Goal: Information Seeking & Learning: Learn about a topic

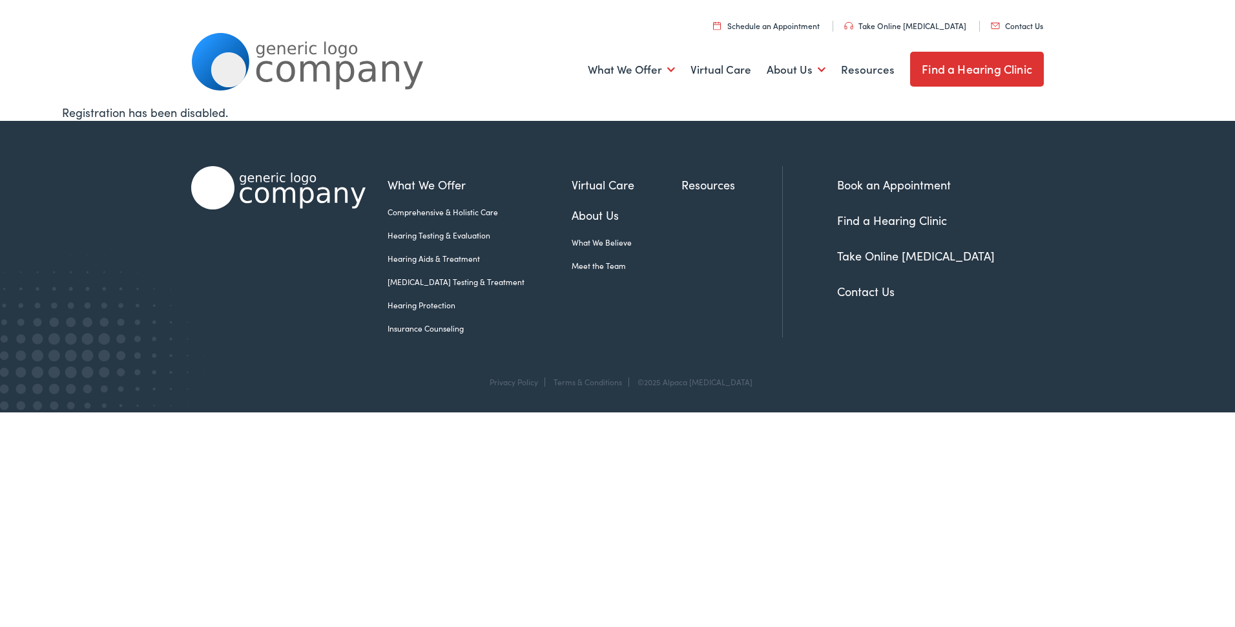
click at [921, 219] on link "Find a Hearing Clinic" at bounding box center [892, 220] width 110 height 16
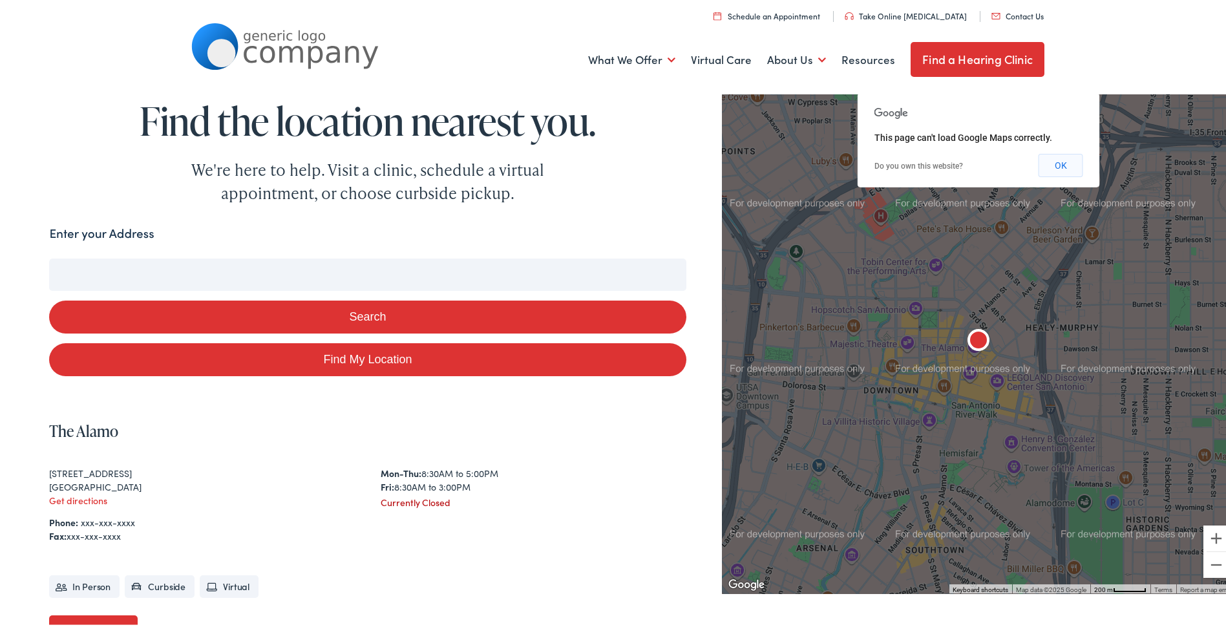
click at [1045, 162] on button "OK" at bounding box center [1060, 162] width 45 height 23
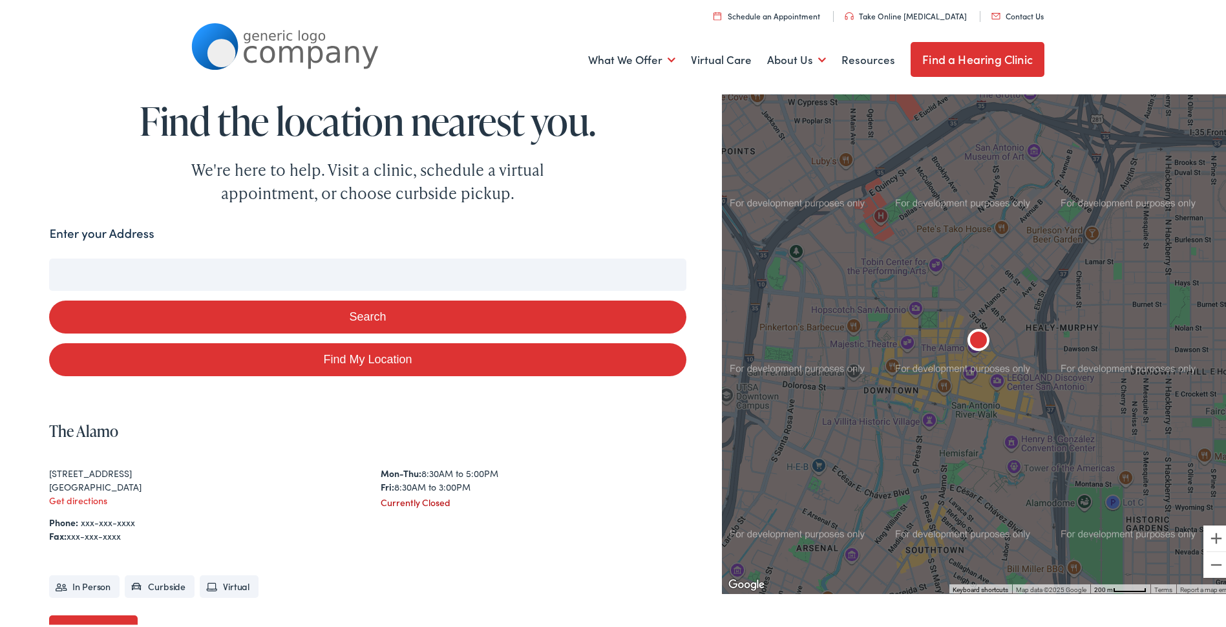
click at [223, 235] on div "Enter your Address" at bounding box center [367, 234] width 636 height 25
click at [220, 231] on div "Enter your Address" at bounding box center [367, 234] width 636 height 25
click at [62, 229] on label "Enter your Address" at bounding box center [101, 231] width 105 height 19
click at [62, 256] on input "Enter your Address" at bounding box center [367, 272] width 636 height 32
type input "6"
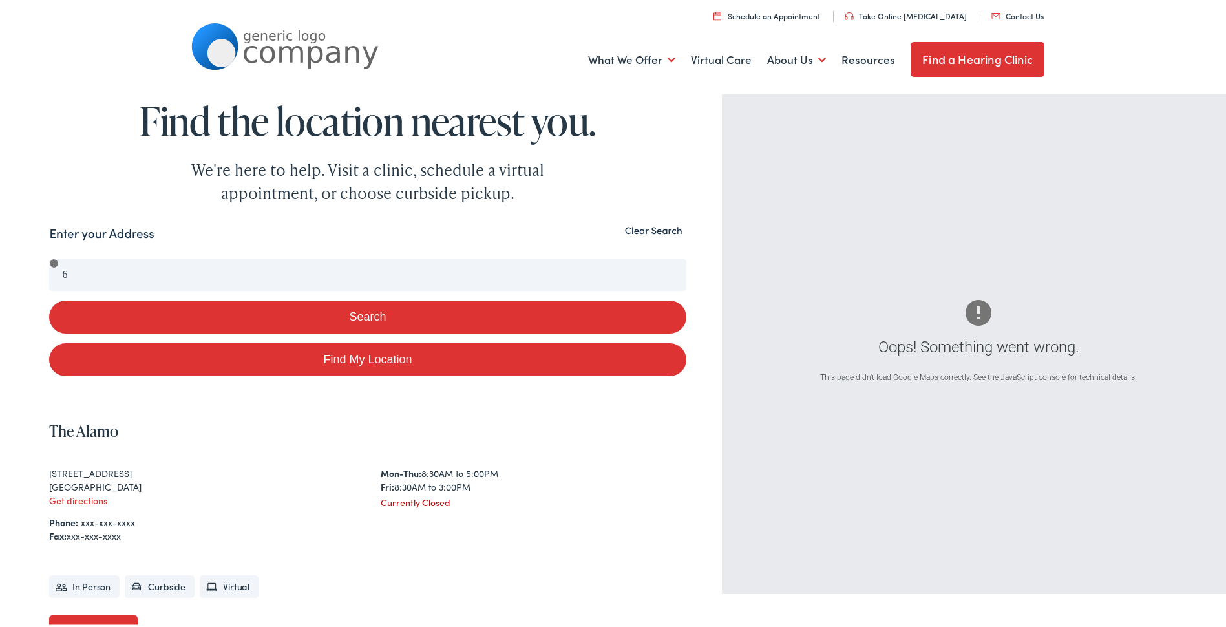
click at [654, 227] on button "Clear Search" at bounding box center [653, 228] width 65 height 12
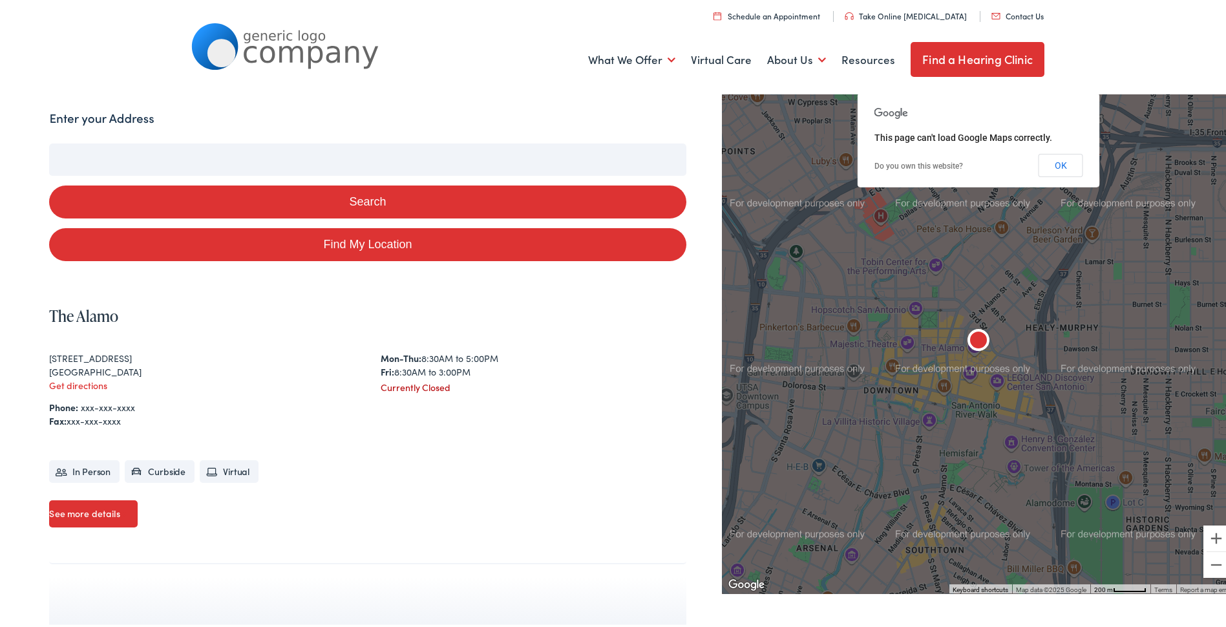
scroll to position [86, 0]
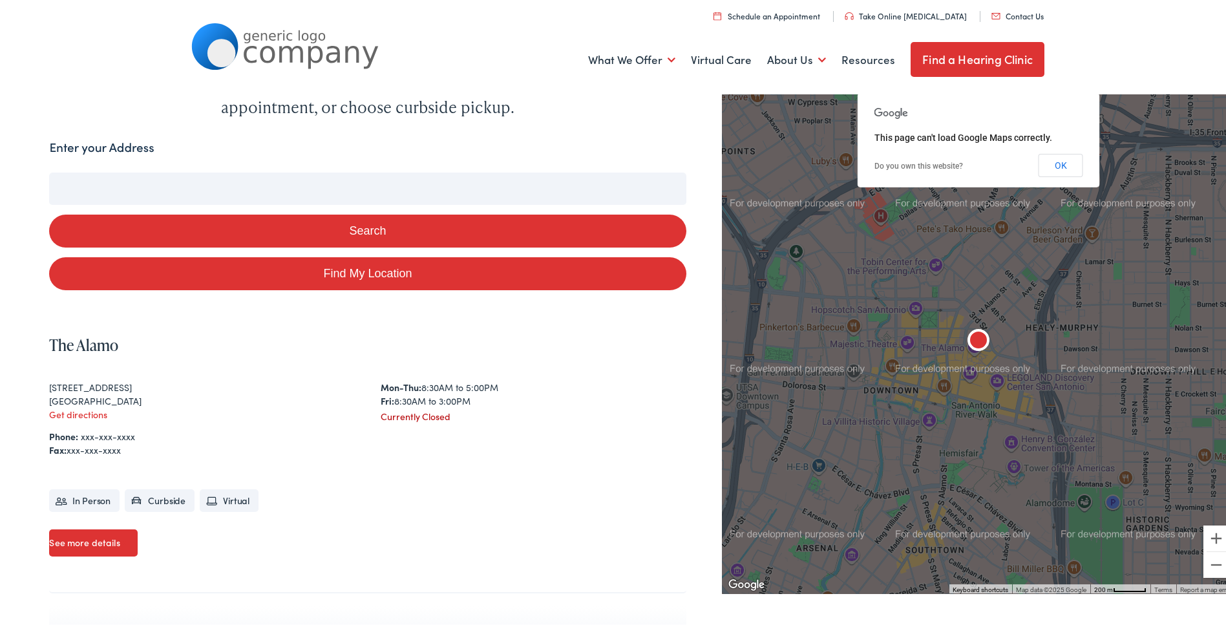
click at [218, 194] on input "Enter your Address" at bounding box center [367, 186] width 636 height 32
type input "6"
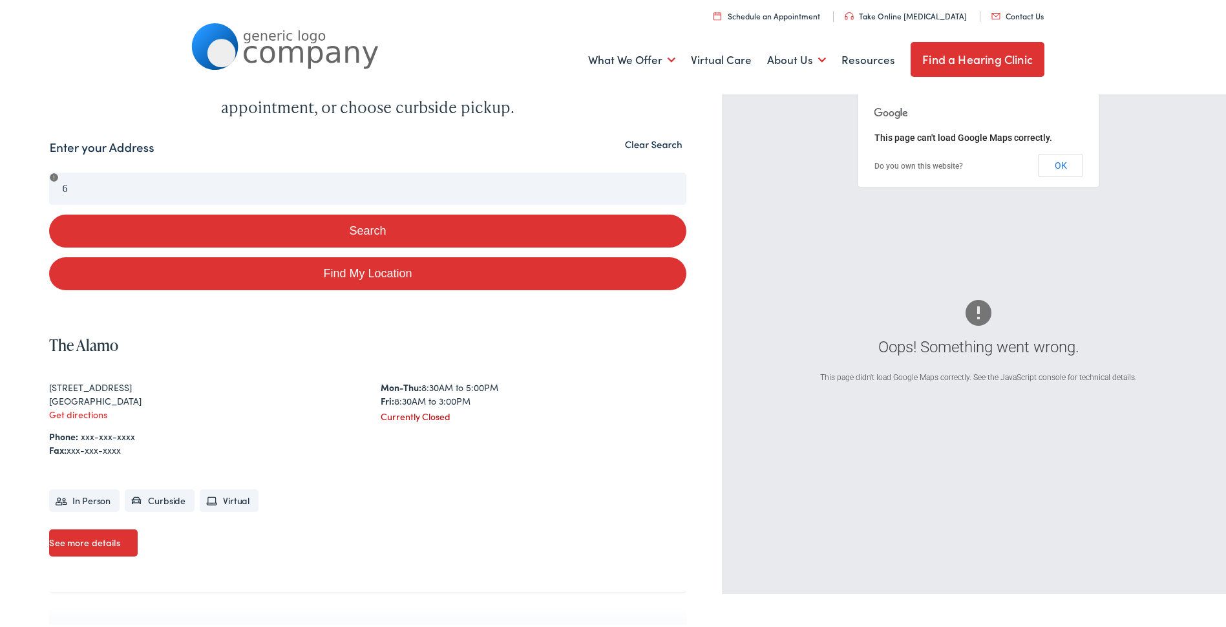
click at [651, 141] on button "Clear Search" at bounding box center [653, 142] width 65 height 12
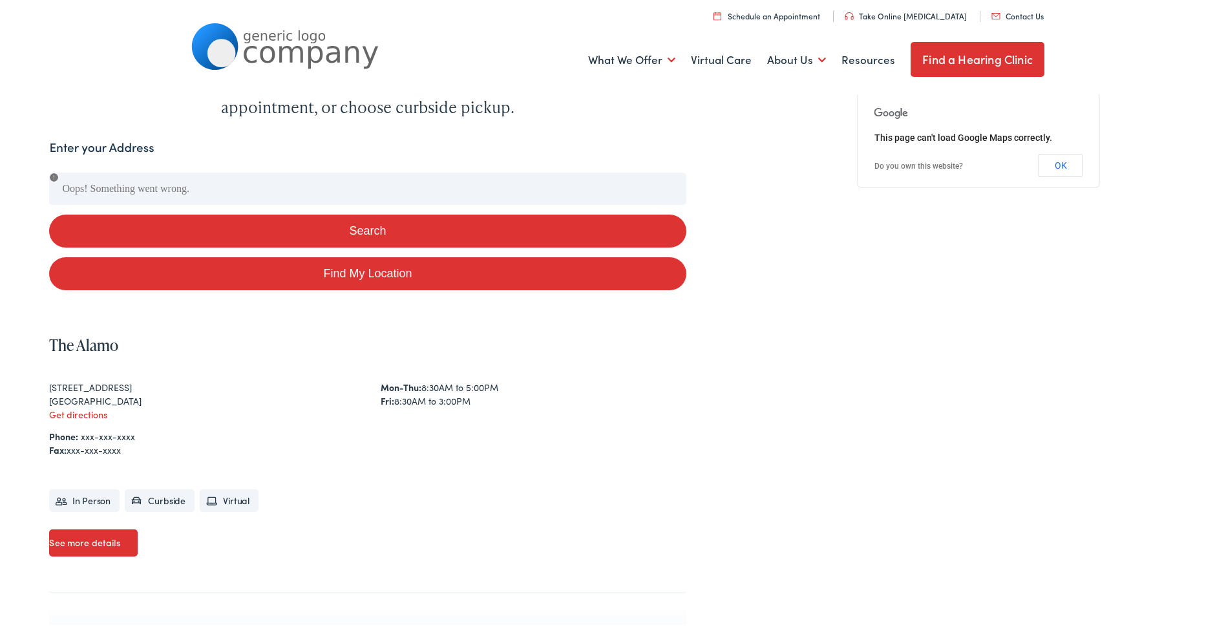
click at [264, 45] on img at bounding box center [284, 44] width 187 height 47
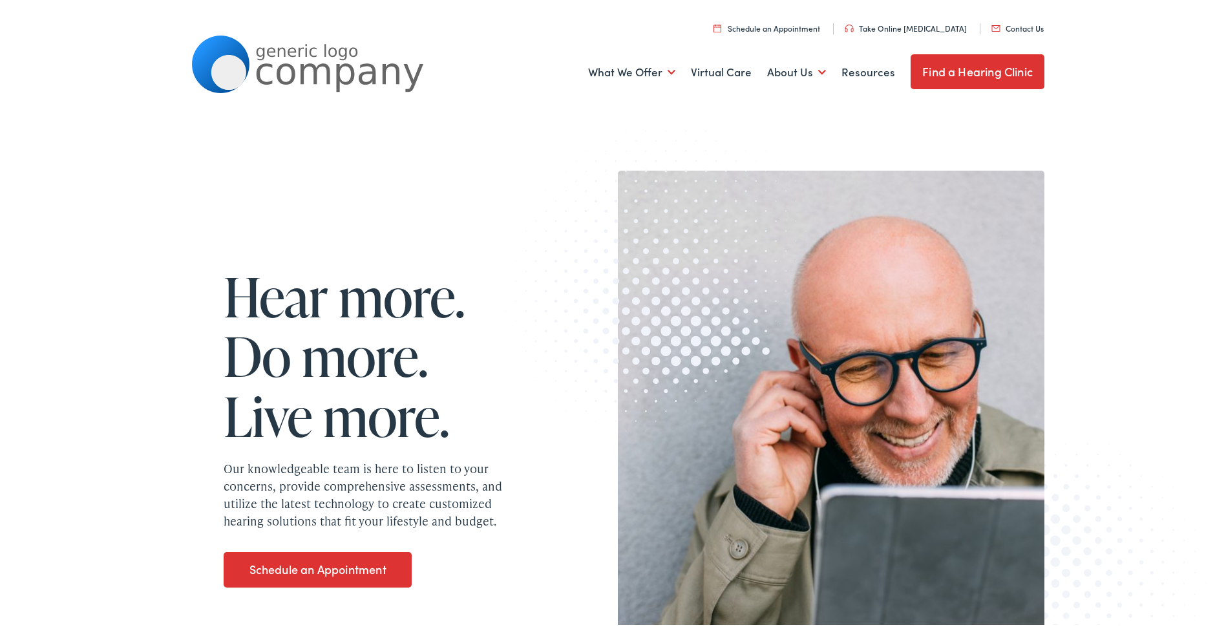
click at [956, 65] on link "Find a Hearing Clinic" at bounding box center [977, 69] width 134 height 35
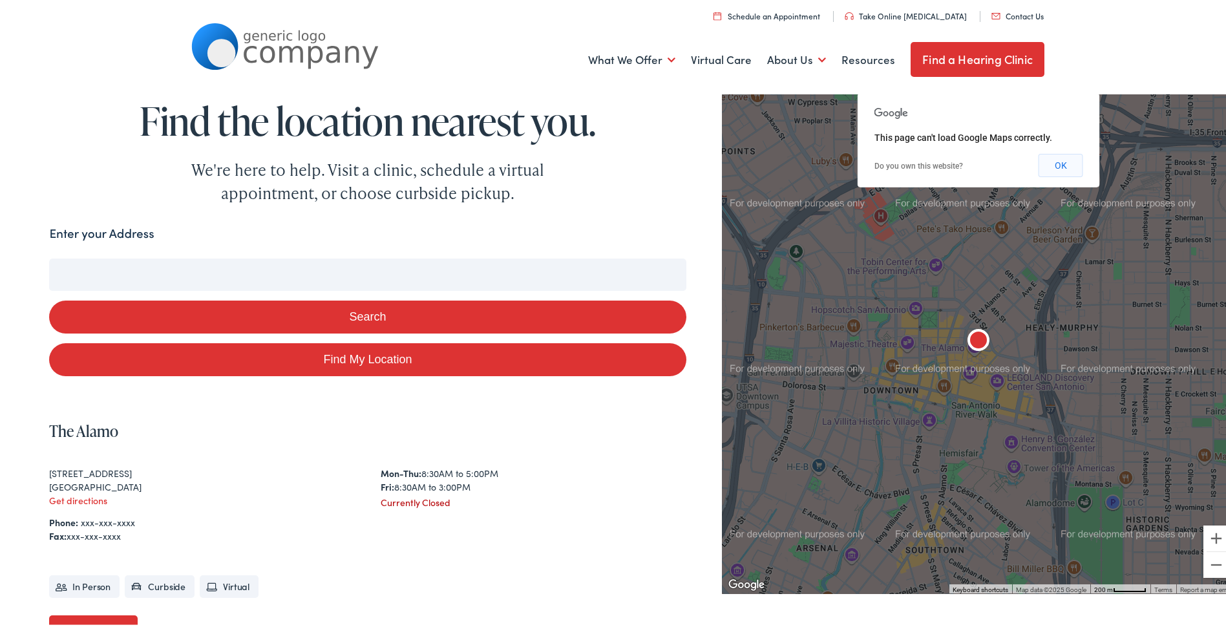
click at [1049, 154] on button "OK" at bounding box center [1060, 162] width 45 height 23
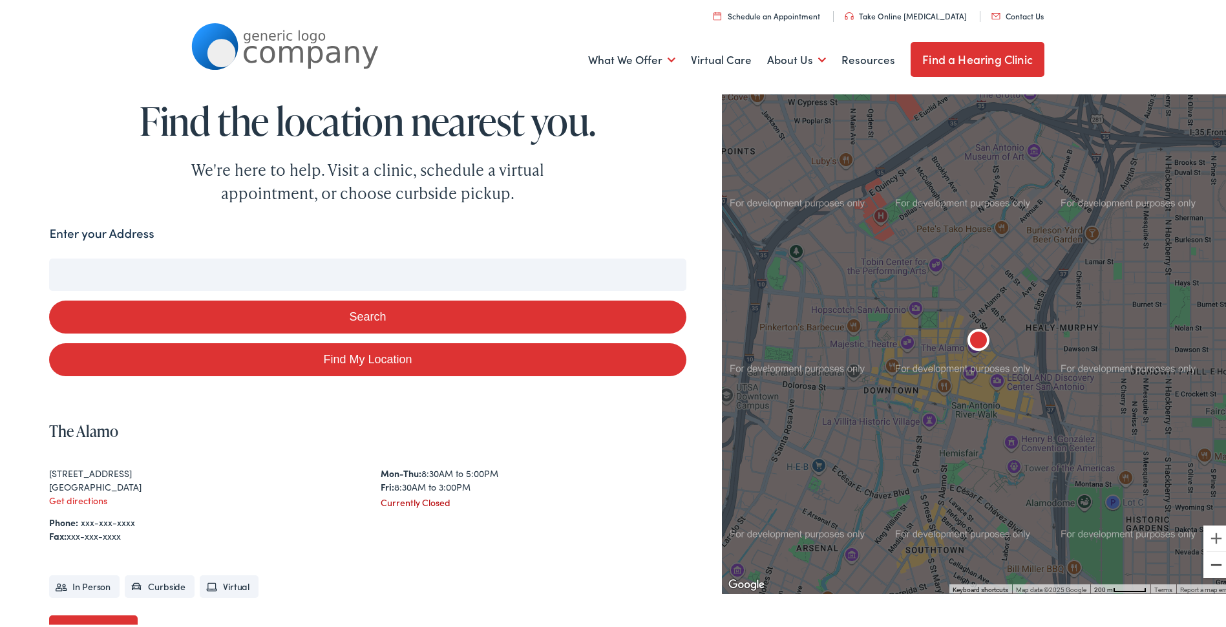
click at [1207, 562] on button "Zoom out" at bounding box center [1216, 562] width 26 height 26
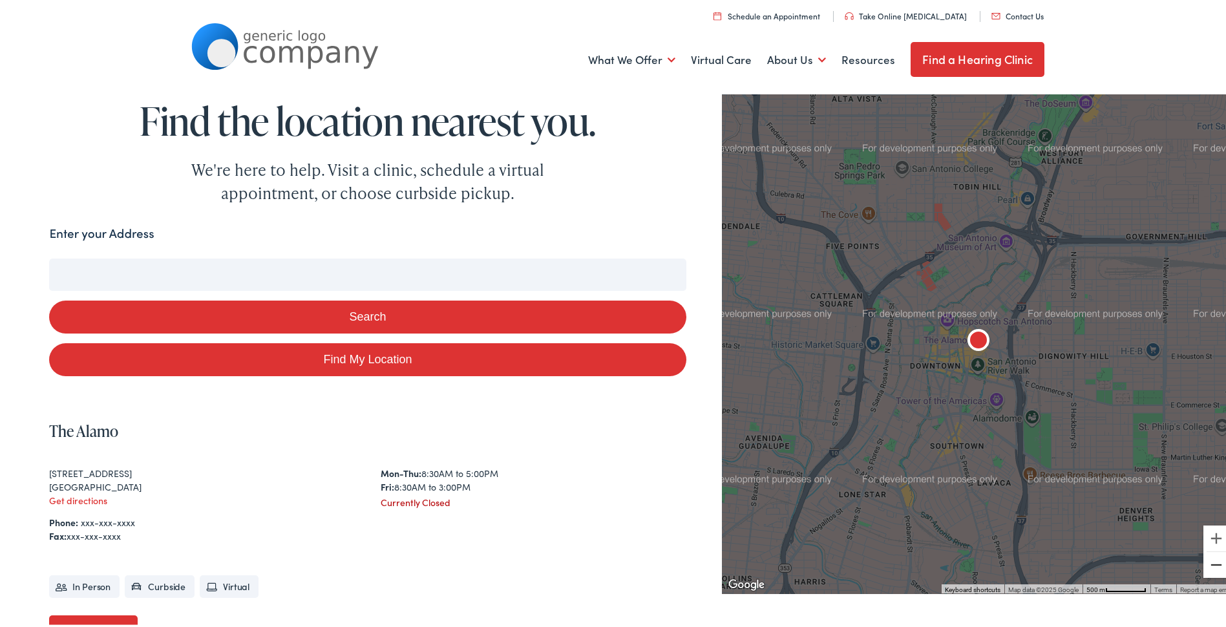
click at [1207, 562] on button "Zoom out" at bounding box center [1216, 562] width 26 height 26
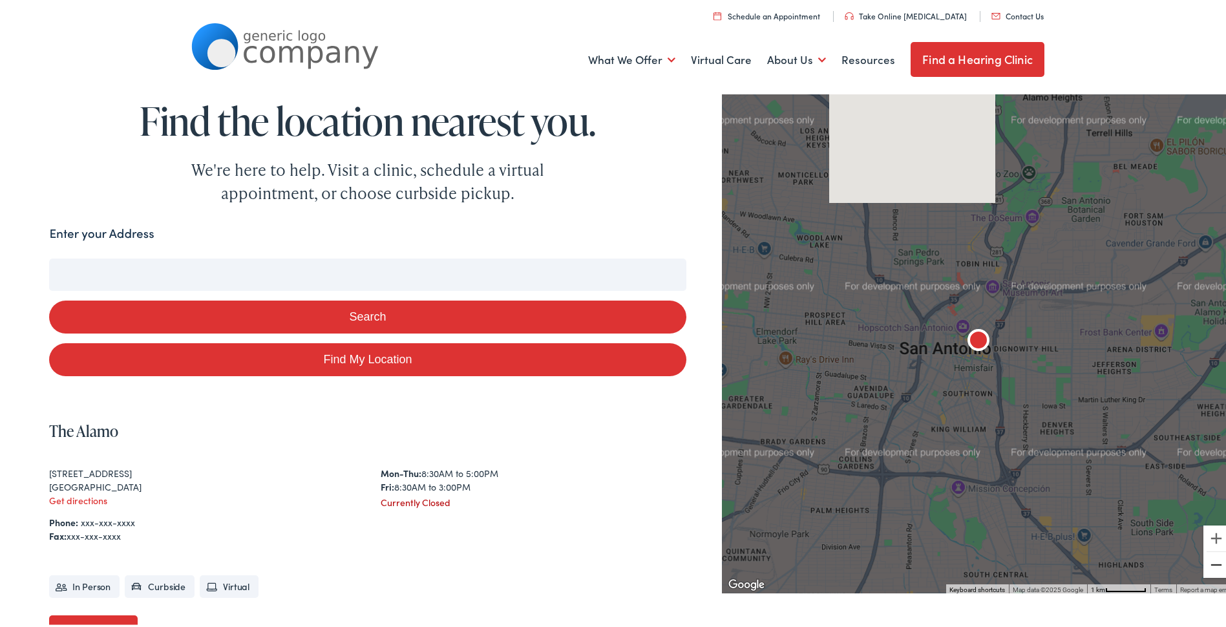
click at [1207, 562] on button "Zoom out" at bounding box center [1216, 562] width 26 height 26
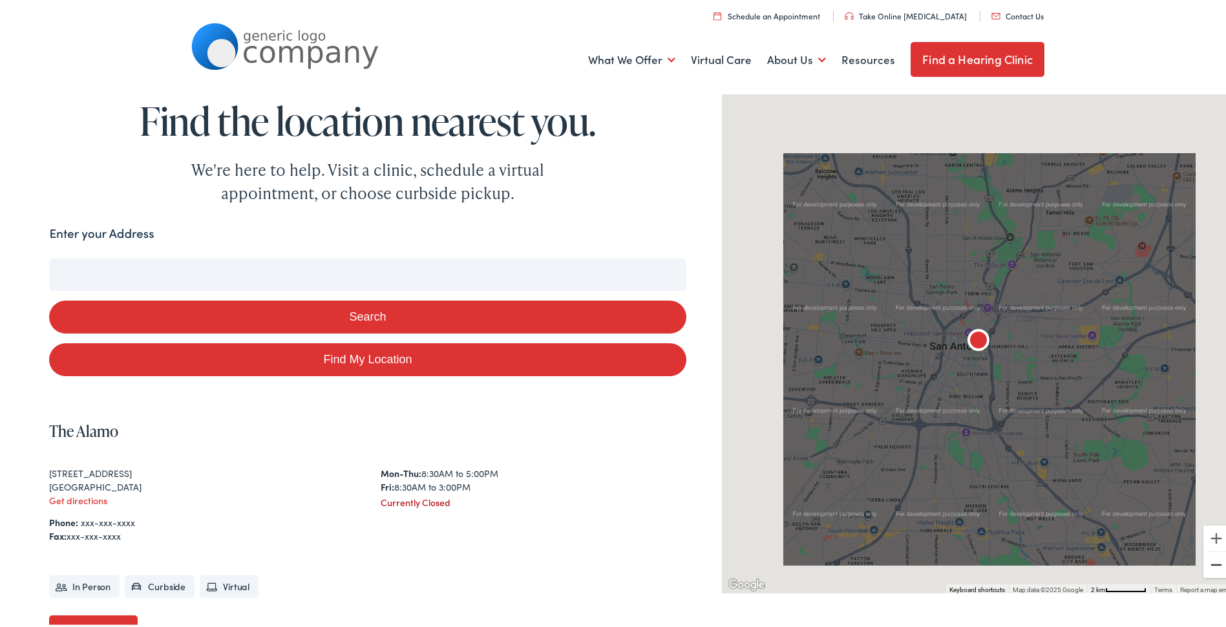
click at [1207, 562] on button "Zoom out" at bounding box center [1216, 562] width 26 height 26
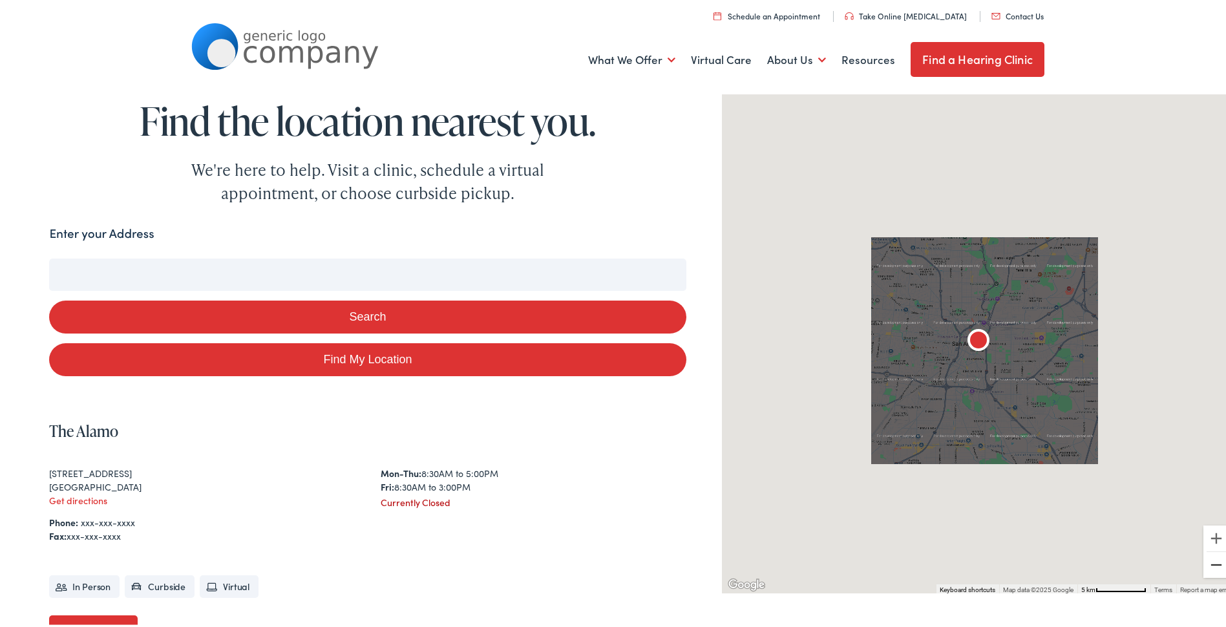
click at [1207, 562] on button "Zoom out" at bounding box center [1216, 562] width 26 height 26
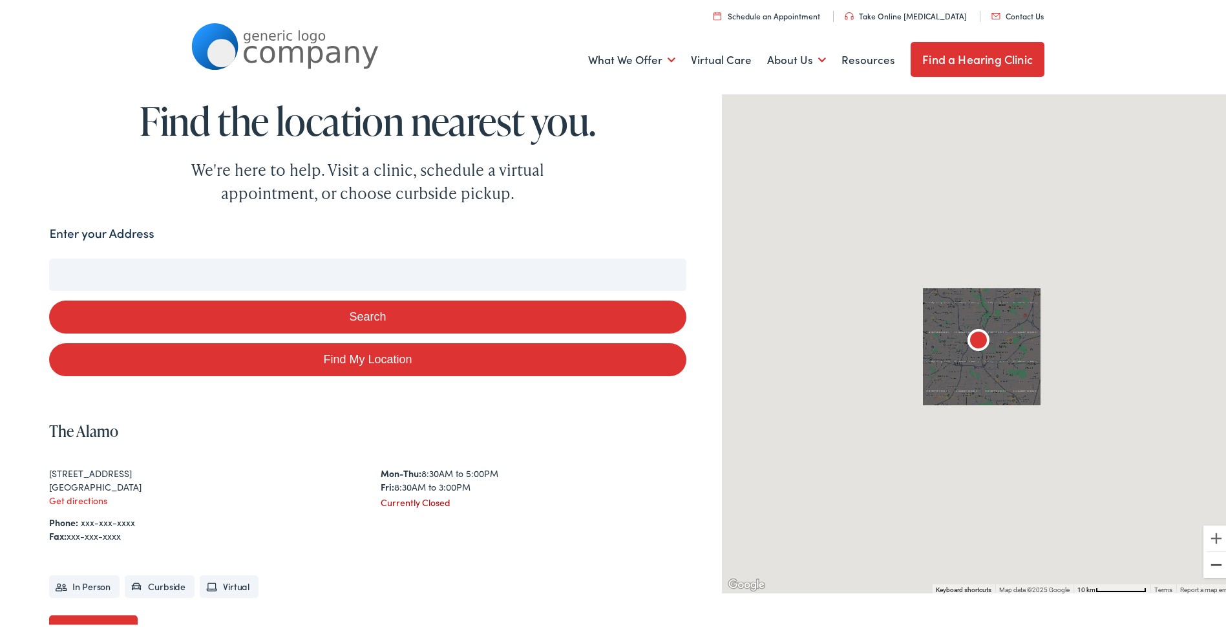
click at [1207, 562] on button "Zoom out" at bounding box center [1216, 562] width 26 height 26
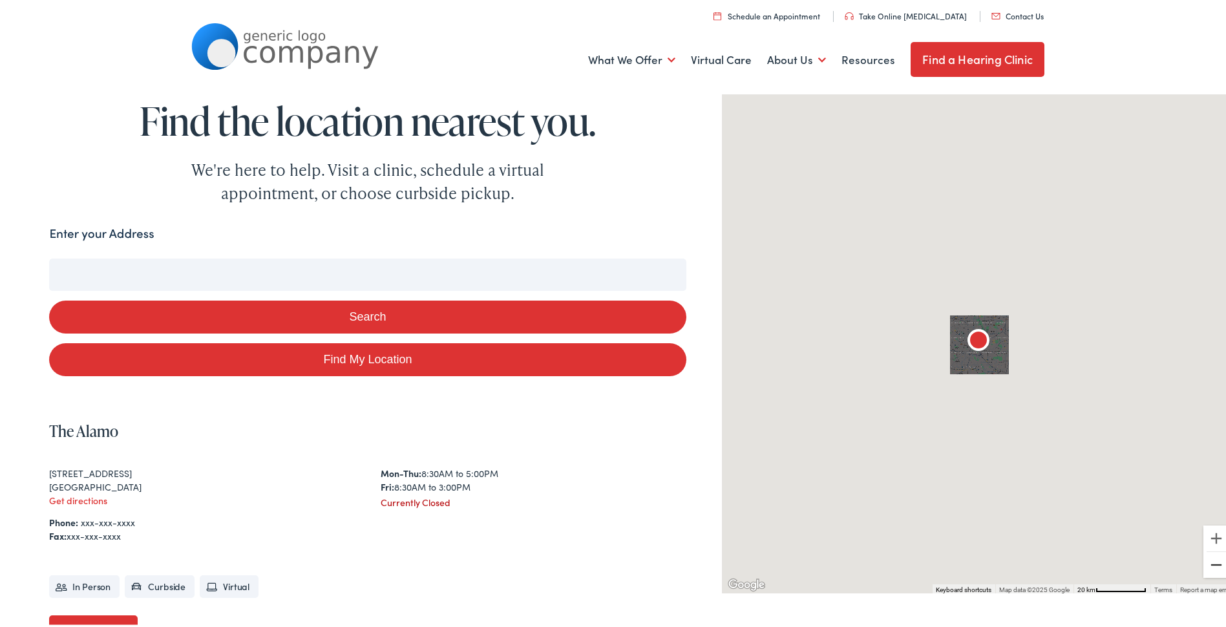
click at [1207, 561] on button "Zoom out" at bounding box center [1216, 562] width 26 height 26
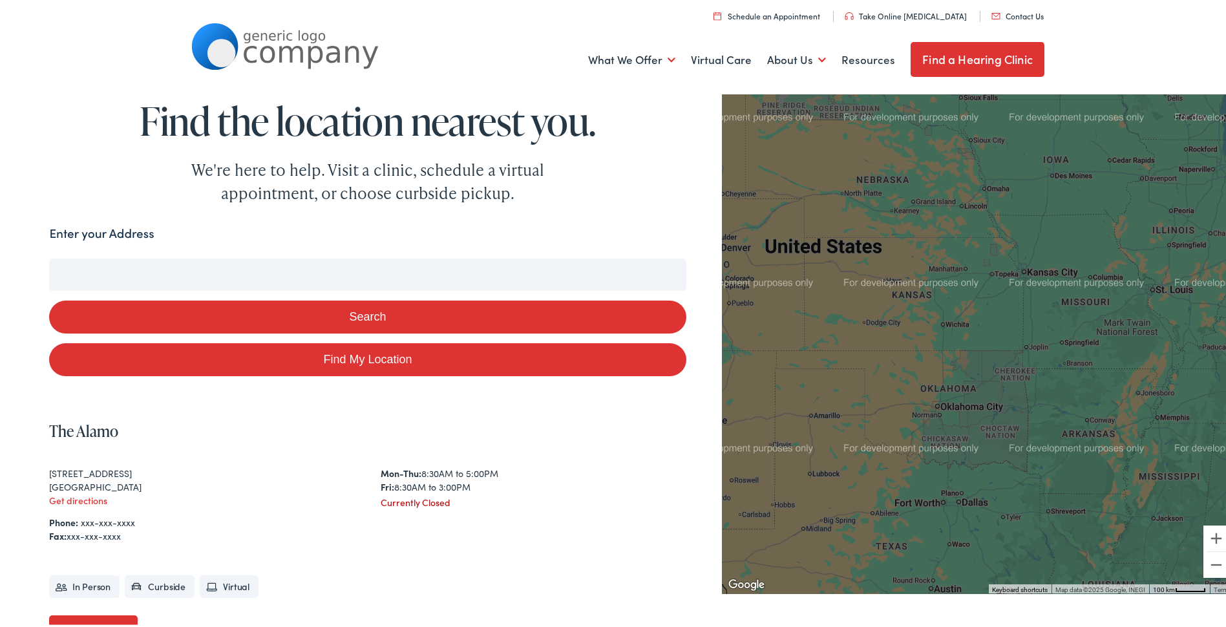
drag, startPoint x: 1124, startPoint y: 173, endPoint x: 1052, endPoint y: 446, distance: 282.5
click at [1053, 449] on div at bounding box center [979, 338] width 514 height 503
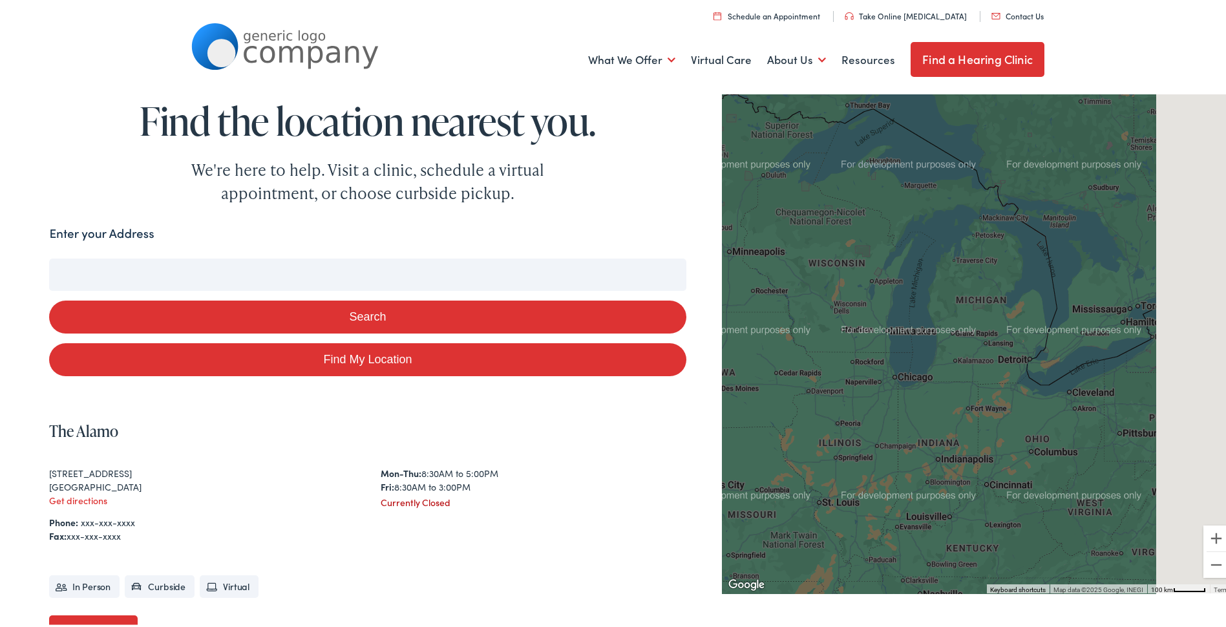
drag, startPoint x: 1145, startPoint y: 171, endPoint x: 804, endPoint y: 381, distance: 400.8
click at [804, 382] on div at bounding box center [979, 338] width 514 height 503
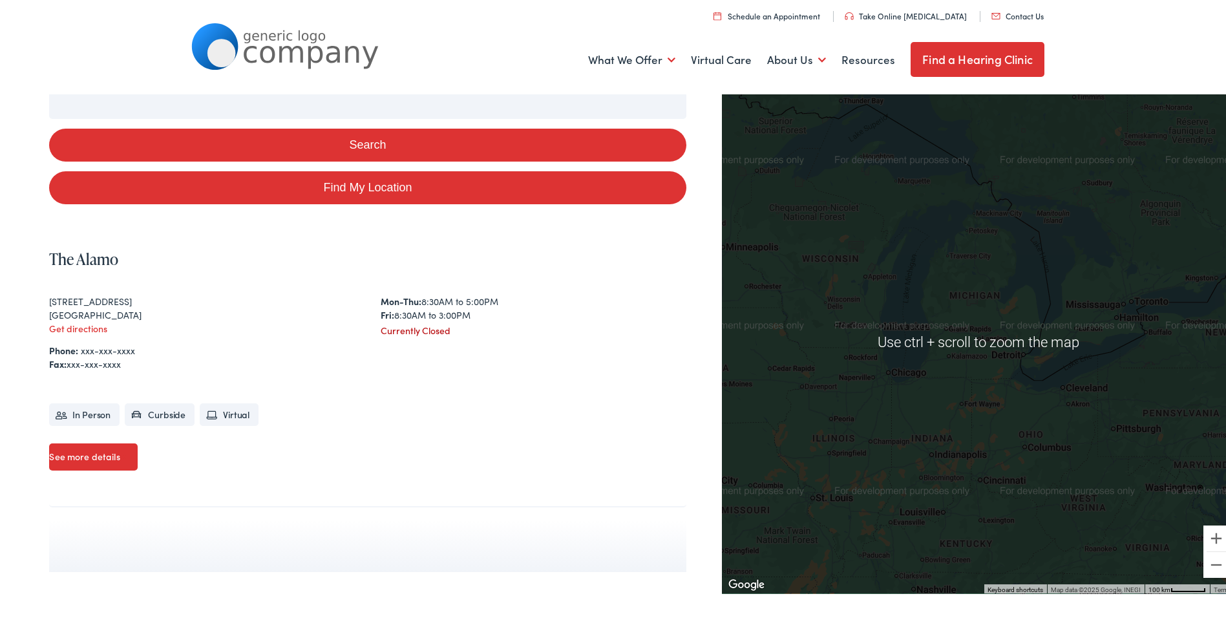
scroll to position [173, 0]
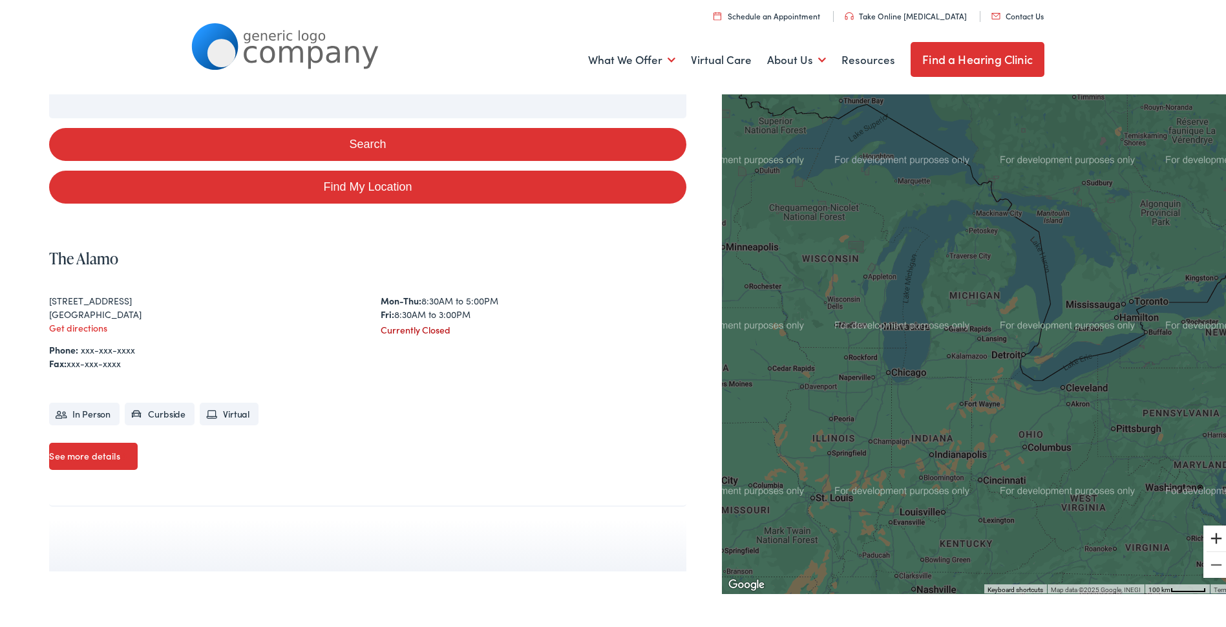
click at [1208, 536] on button "Zoom in" at bounding box center [1216, 536] width 26 height 26
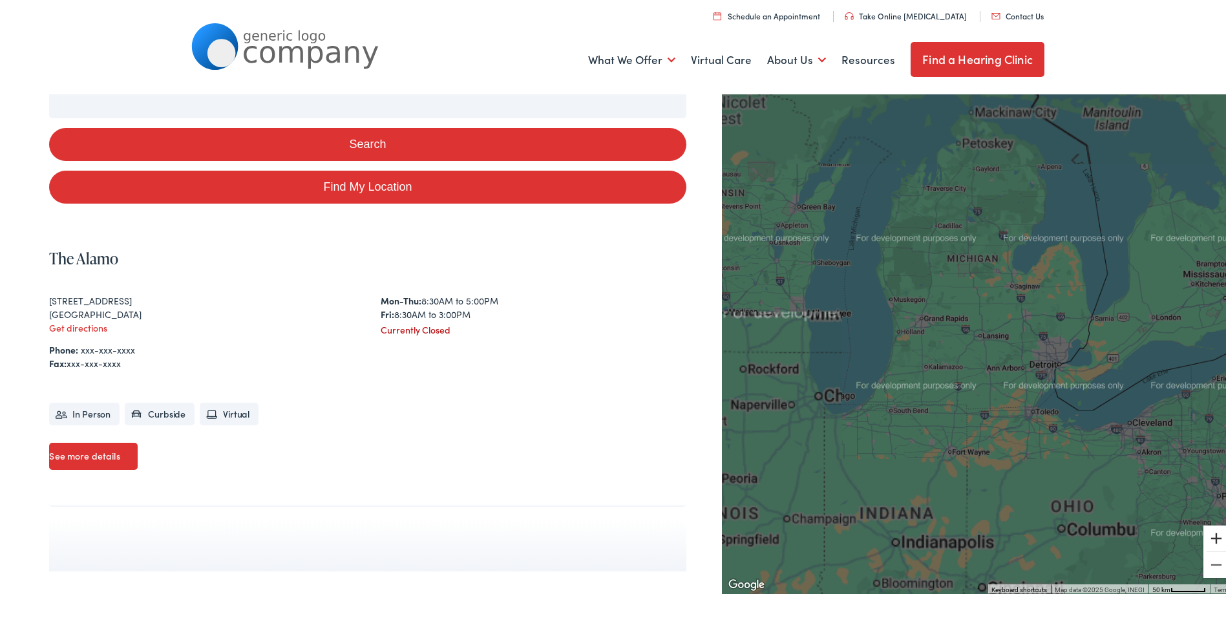
click at [1208, 536] on button "Zoom in" at bounding box center [1216, 536] width 26 height 26
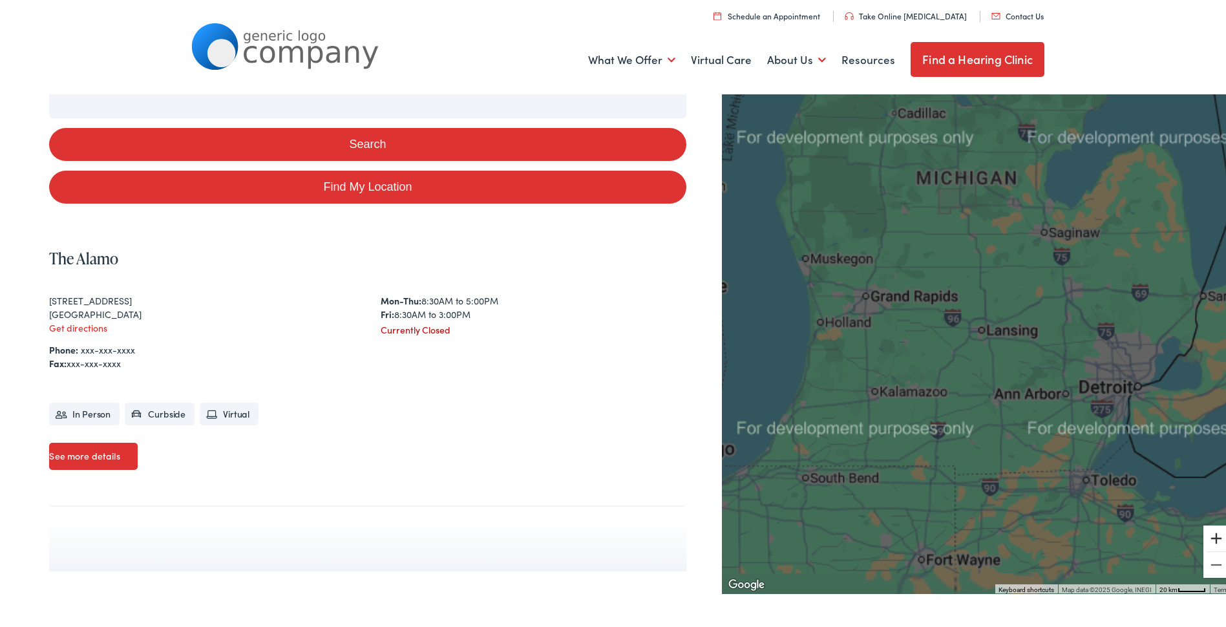
click at [1208, 536] on button "Zoom in" at bounding box center [1216, 536] width 26 height 26
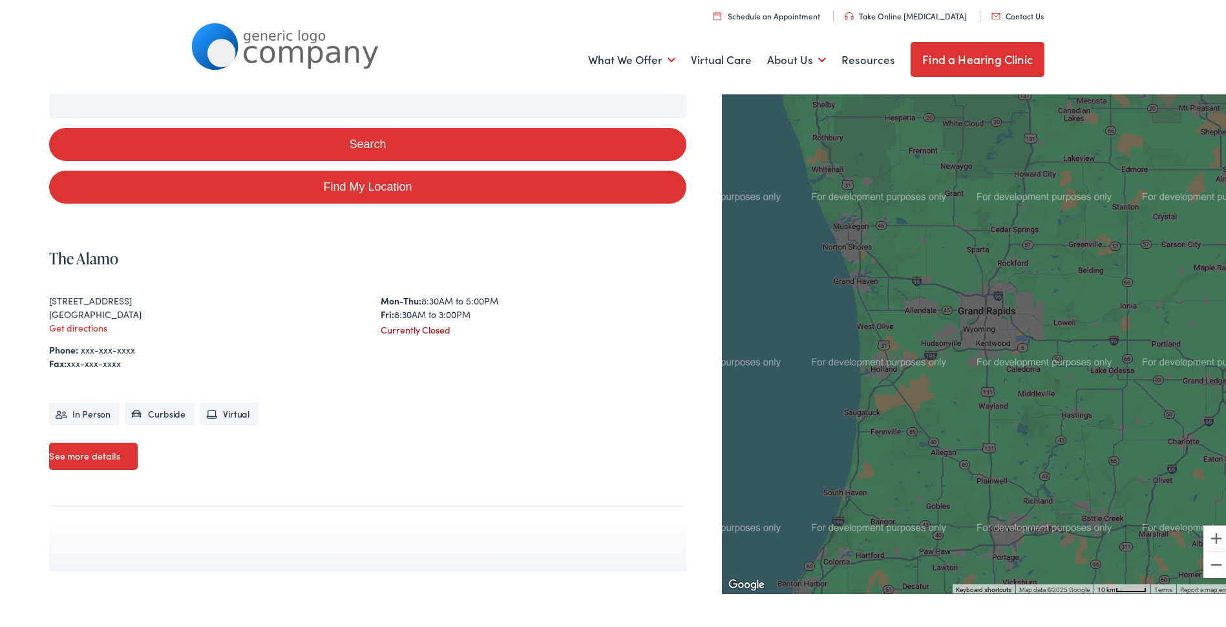
drag, startPoint x: 979, startPoint y: 327, endPoint x: 1235, endPoint y: 400, distance: 266.1
click at [1203, 535] on button "Zoom in" at bounding box center [1216, 536] width 26 height 26
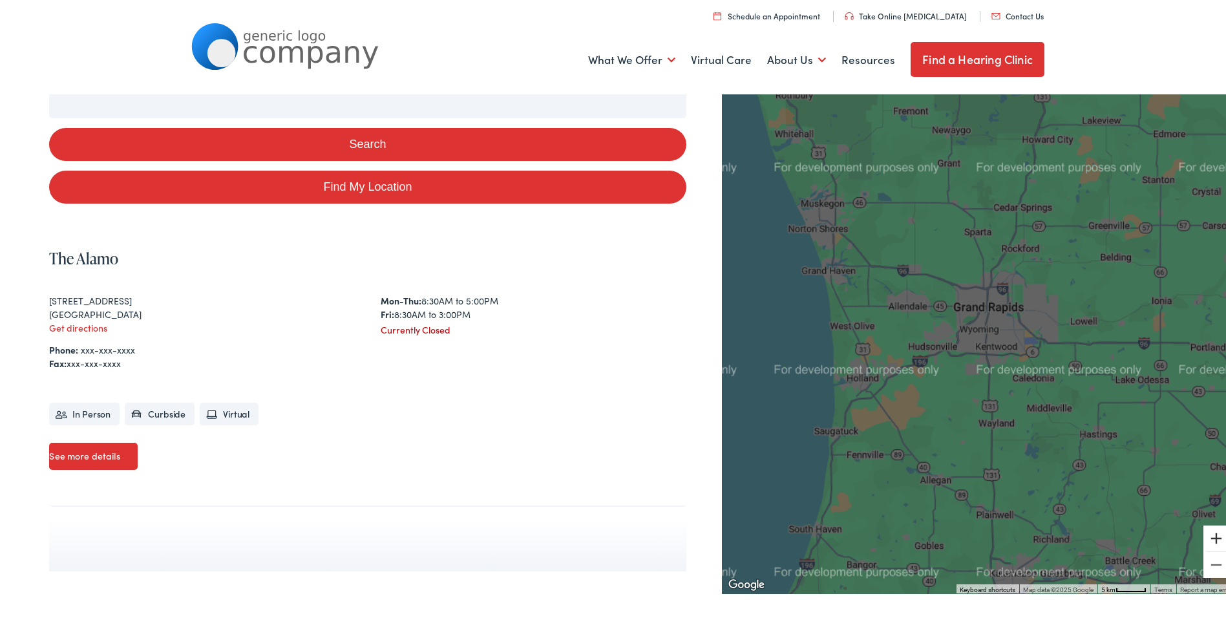
click at [1203, 535] on button "Zoom in" at bounding box center [1216, 536] width 26 height 26
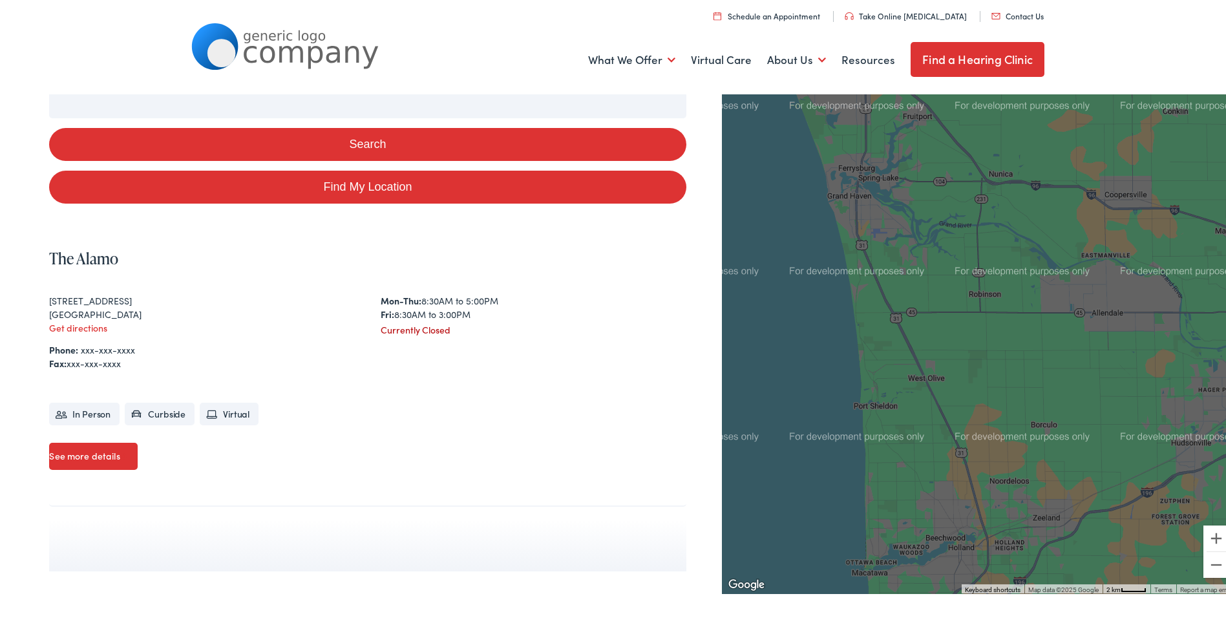
drag, startPoint x: 855, startPoint y: 389, endPoint x: 1235, endPoint y: 483, distance: 391.3
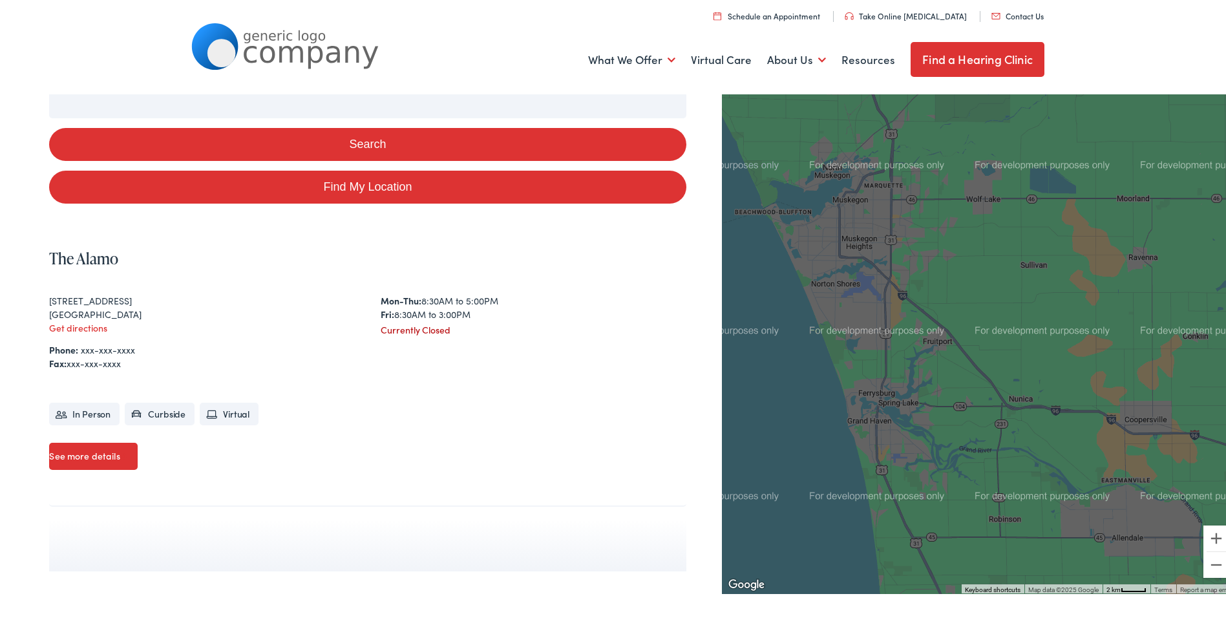
drag, startPoint x: 872, startPoint y: 97, endPoint x: 891, endPoint y: 319, distance: 223.0
click at [892, 323] on div at bounding box center [979, 338] width 514 height 503
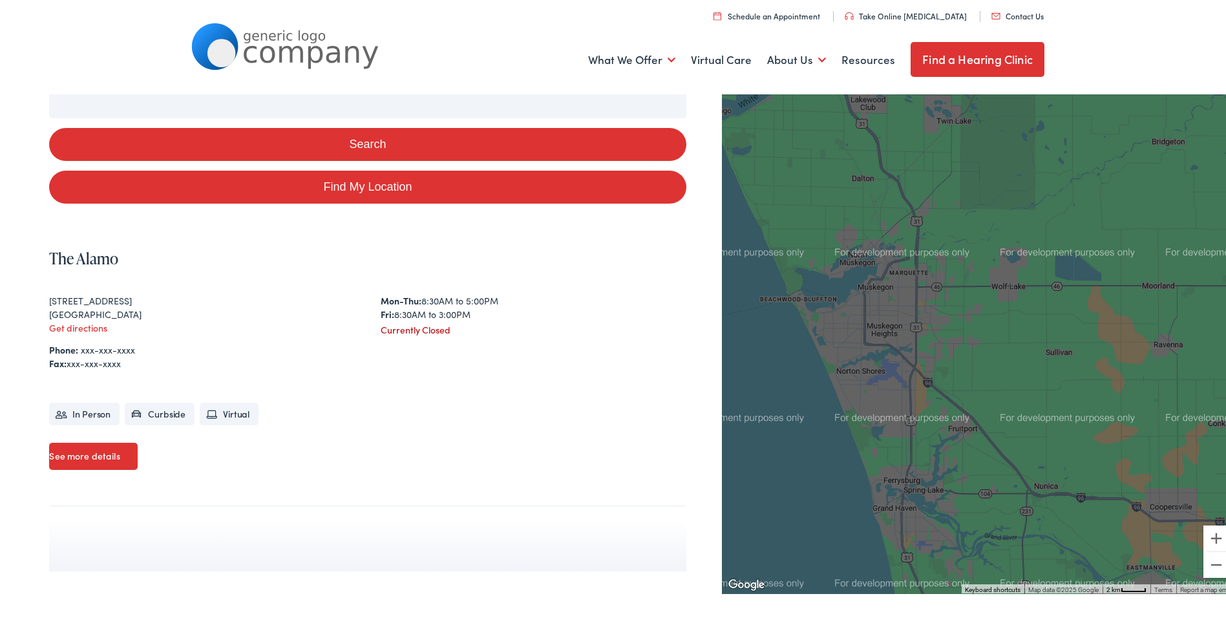
drag, startPoint x: 960, startPoint y: 205, endPoint x: 992, endPoint y: 288, distance: 89.2
click at [992, 289] on div at bounding box center [979, 338] width 514 height 503
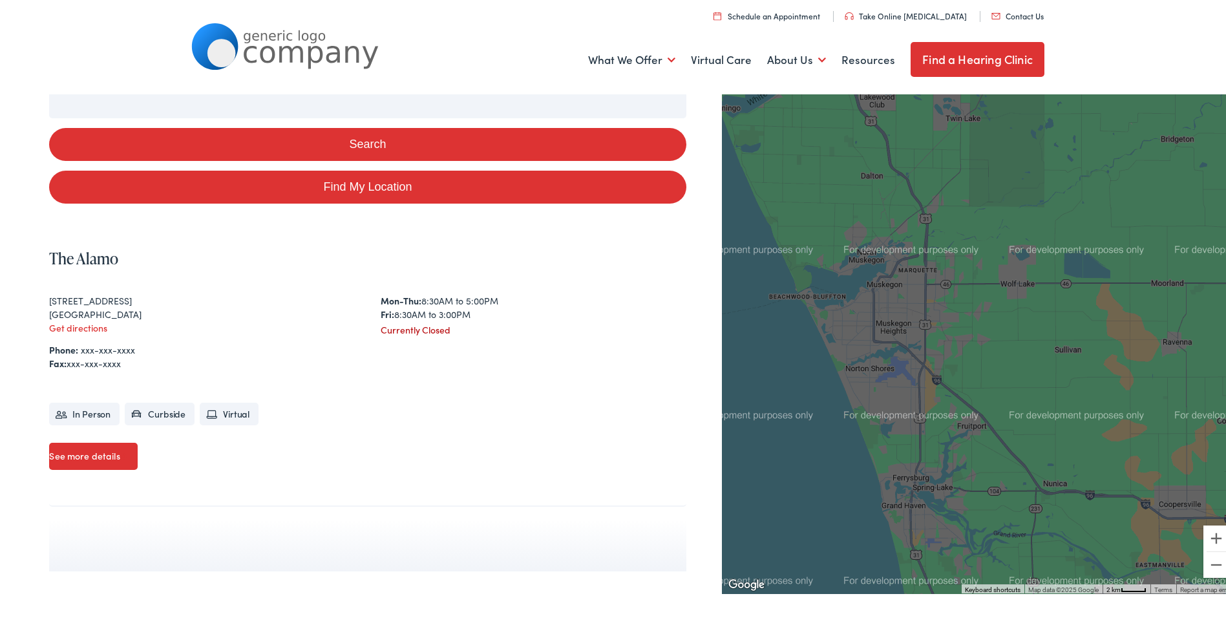
click at [869, 293] on div at bounding box center [979, 338] width 514 height 503
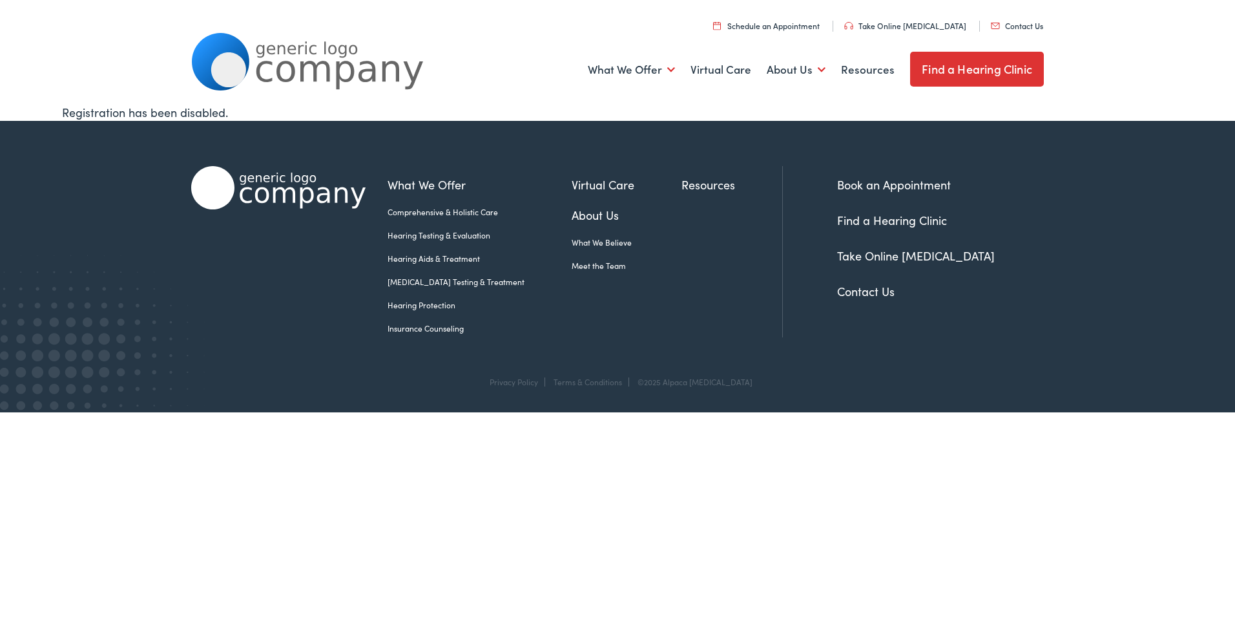
click at [584, 267] on link "Meet the Team" at bounding box center [627, 266] width 110 height 12
click at [447, 329] on link "Insurance Counseling" at bounding box center [480, 328] width 184 height 12
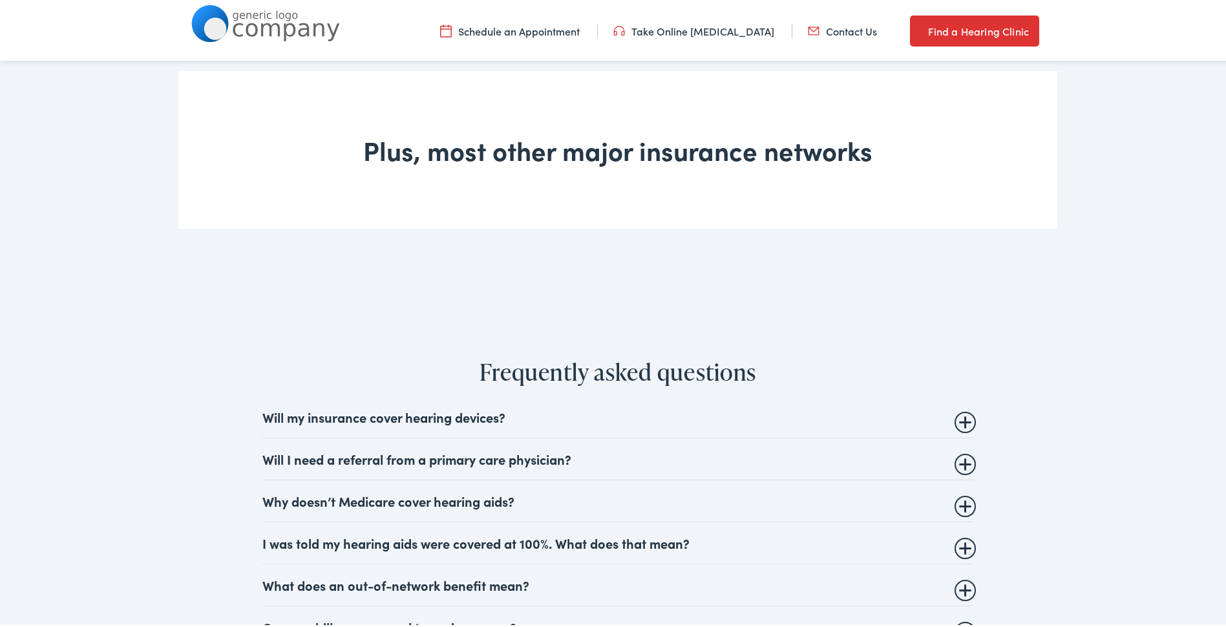
scroll to position [1292, 0]
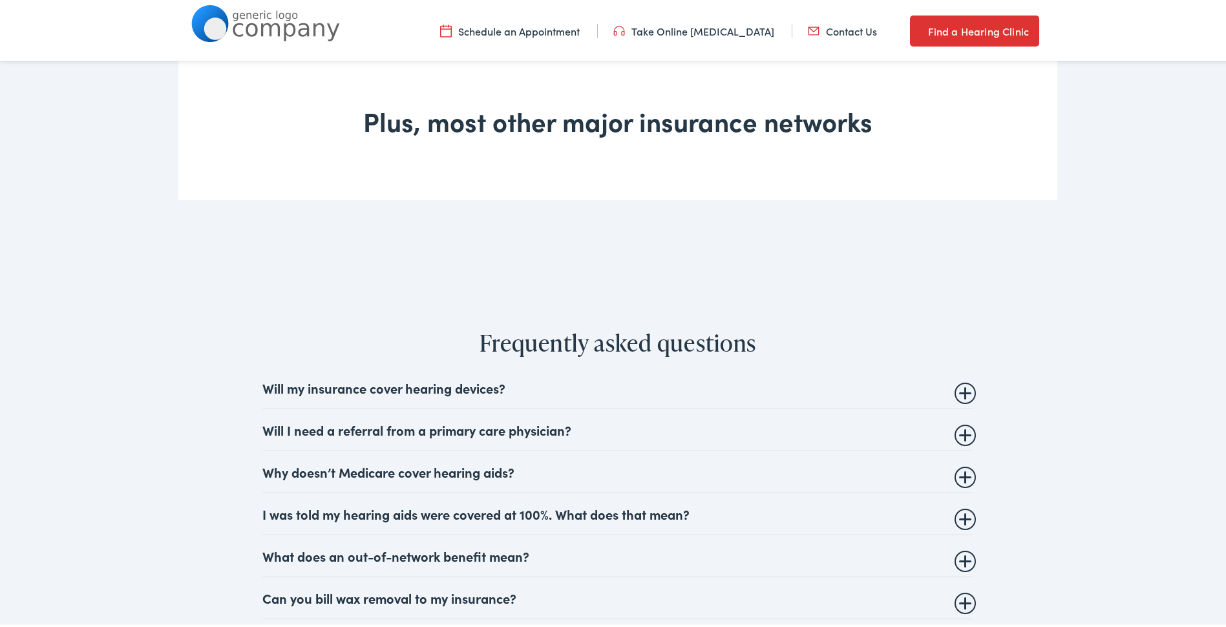
click at [840, 391] on summary "Will my insurance cover hearing devices?" at bounding box center [617, 385] width 711 height 16
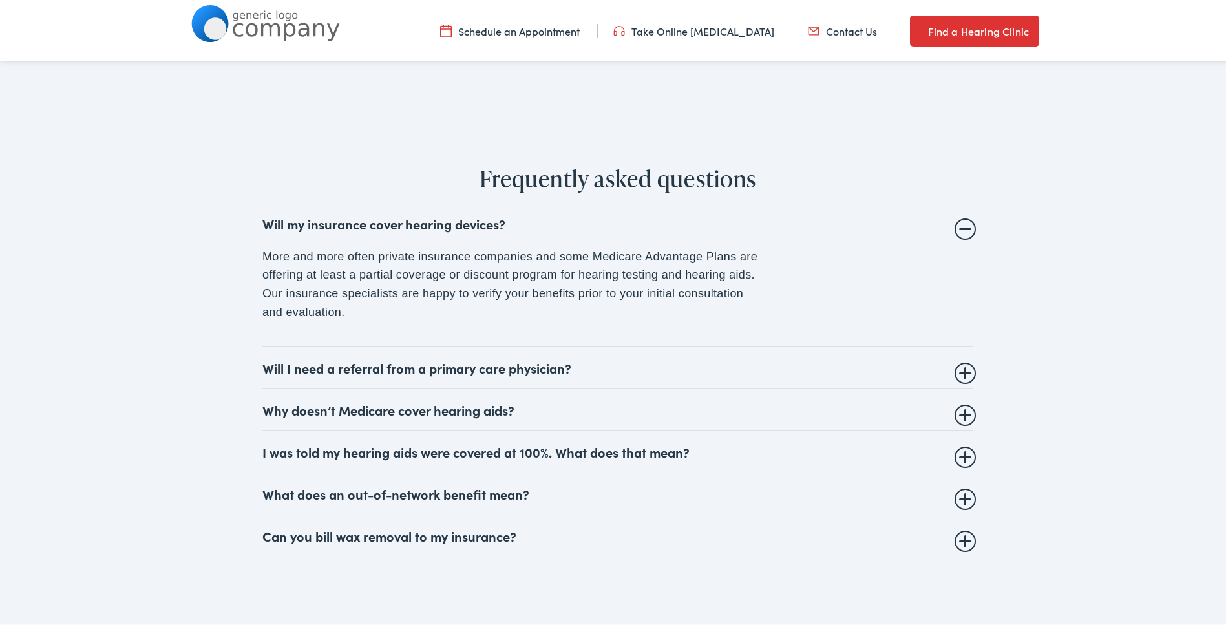
scroll to position [1465, 0]
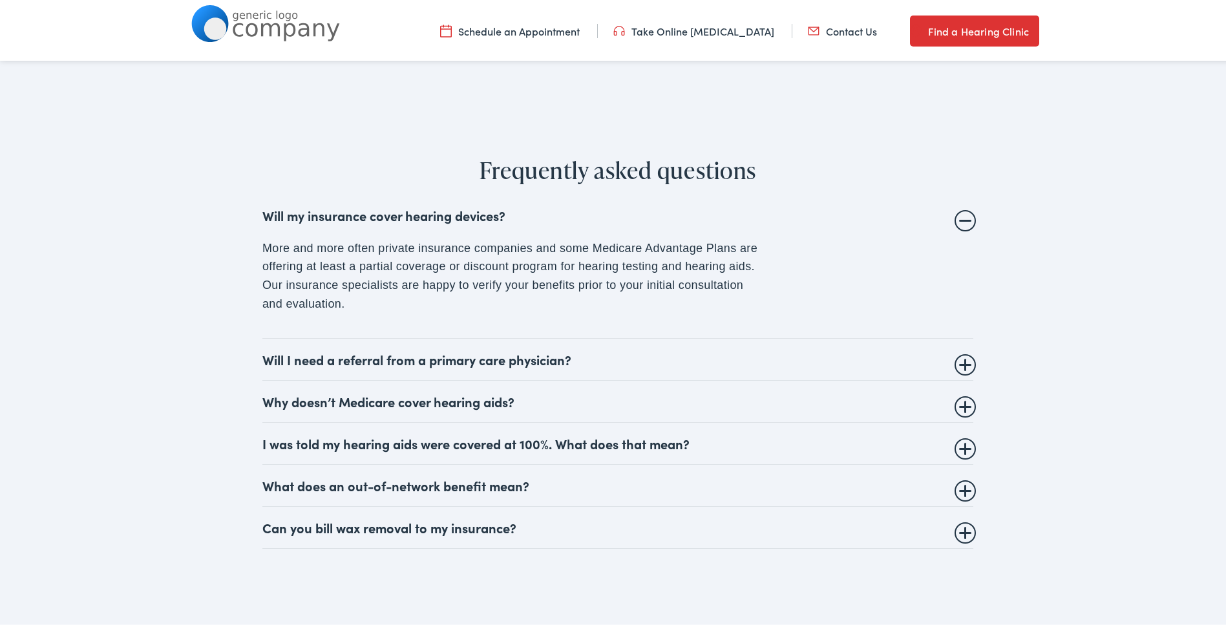
click at [722, 365] on details "Will I need a referral from a primary care physician? This is dependent on your…" at bounding box center [617, 357] width 711 height 42
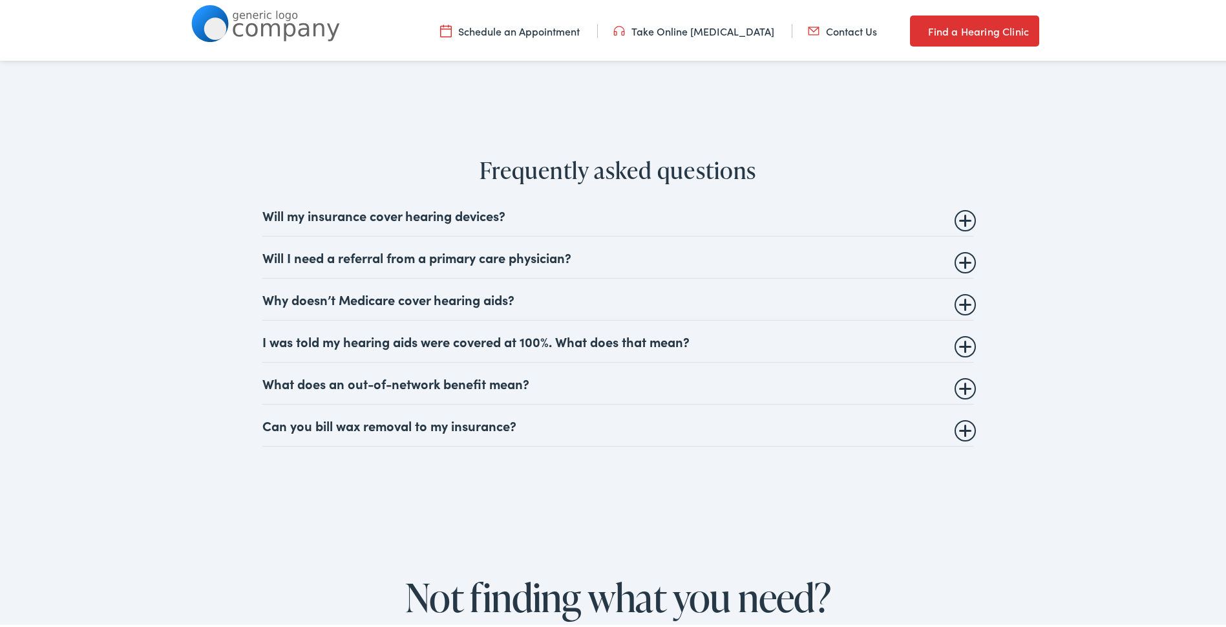
click at [658, 247] on summary "Will I need a referral from a primary care physician?" at bounding box center [617, 255] width 711 height 16
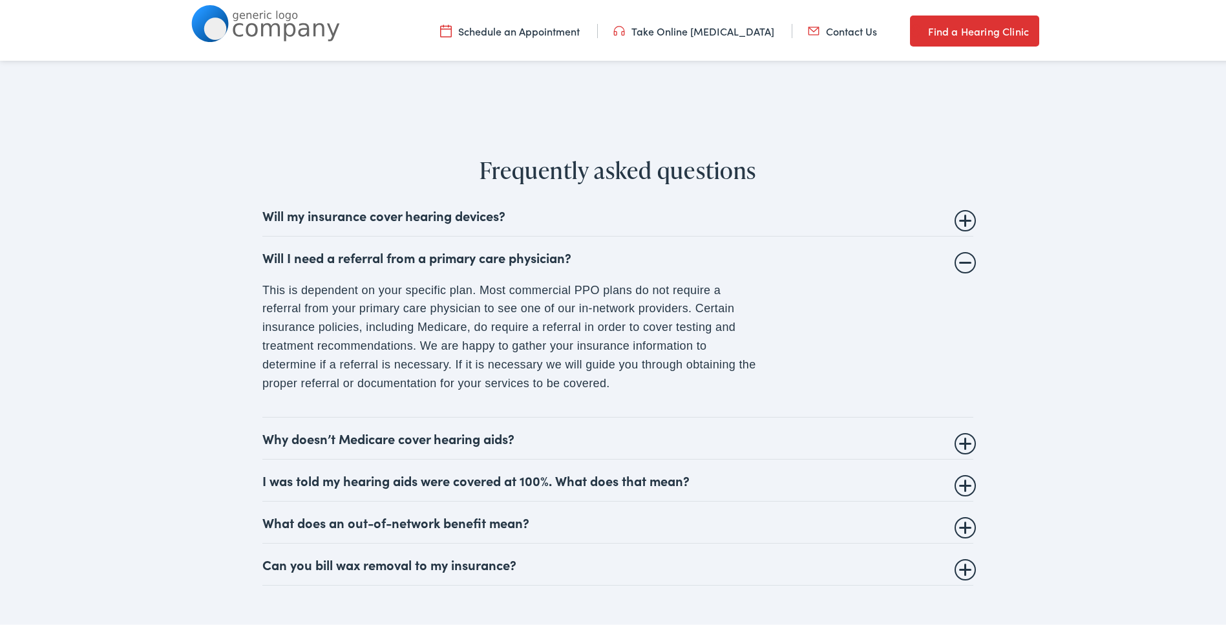
click at [630, 434] on summary "Why doesn’t Medicare cover hearing aids?" at bounding box center [617, 436] width 711 height 16
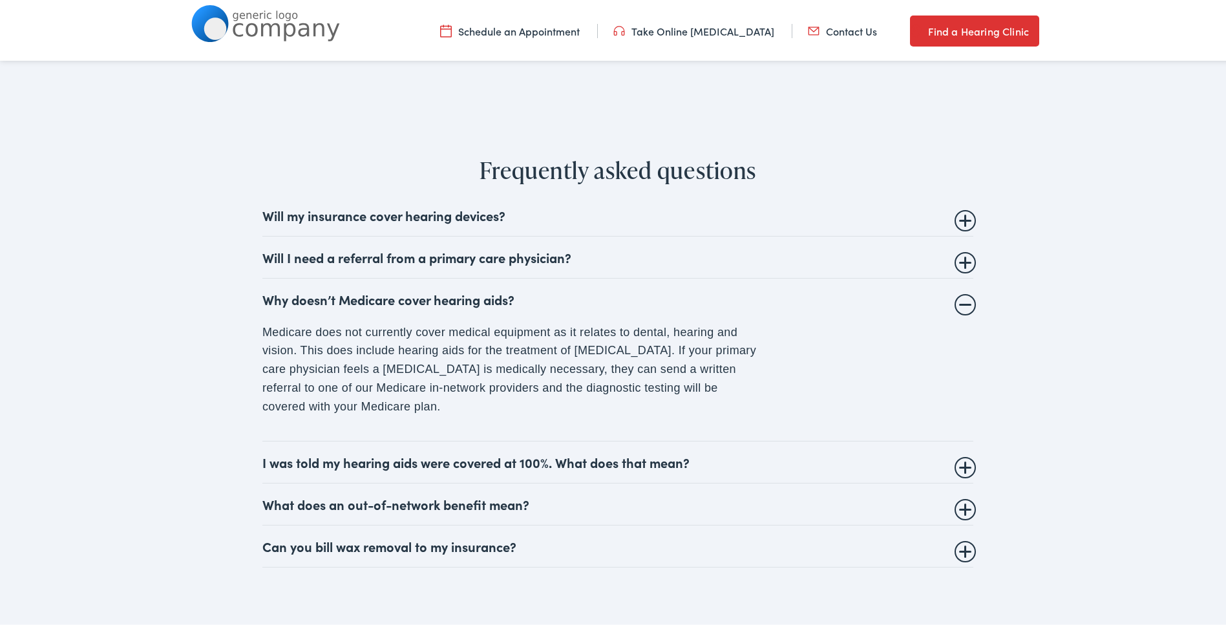
click at [744, 460] on summary "I was told my hearing aids were covered at 100%. What does that mean?" at bounding box center [617, 460] width 711 height 16
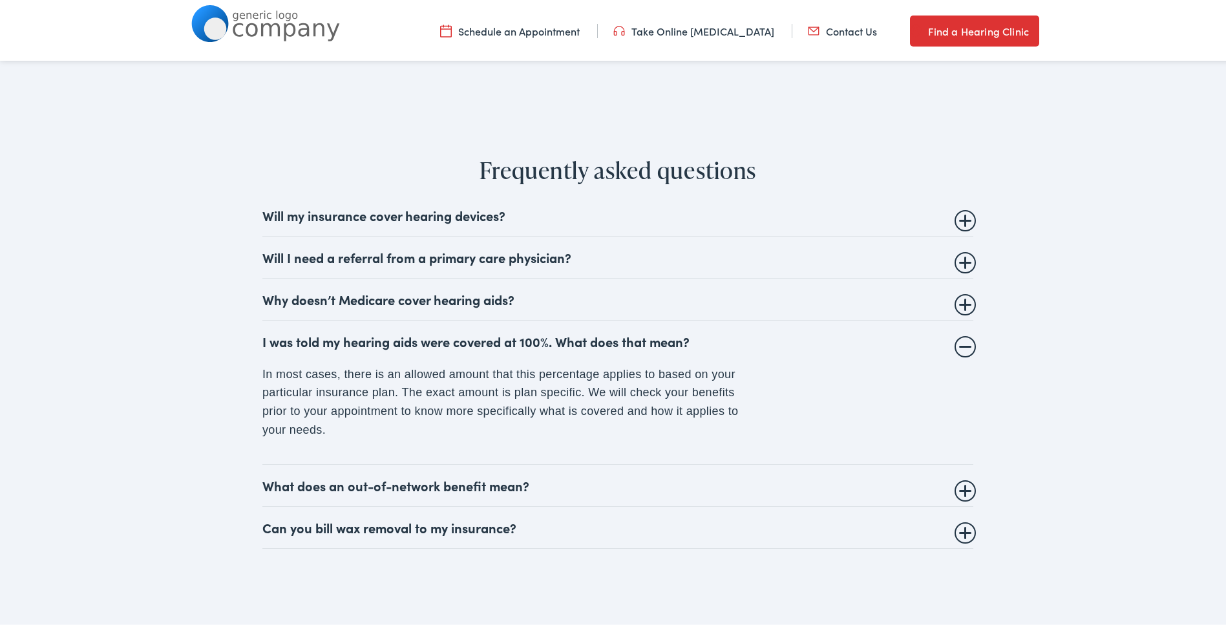
click at [729, 470] on details "What does an out-of-network benefit mean? Healthcare providers can elect to be …" at bounding box center [617, 483] width 711 height 42
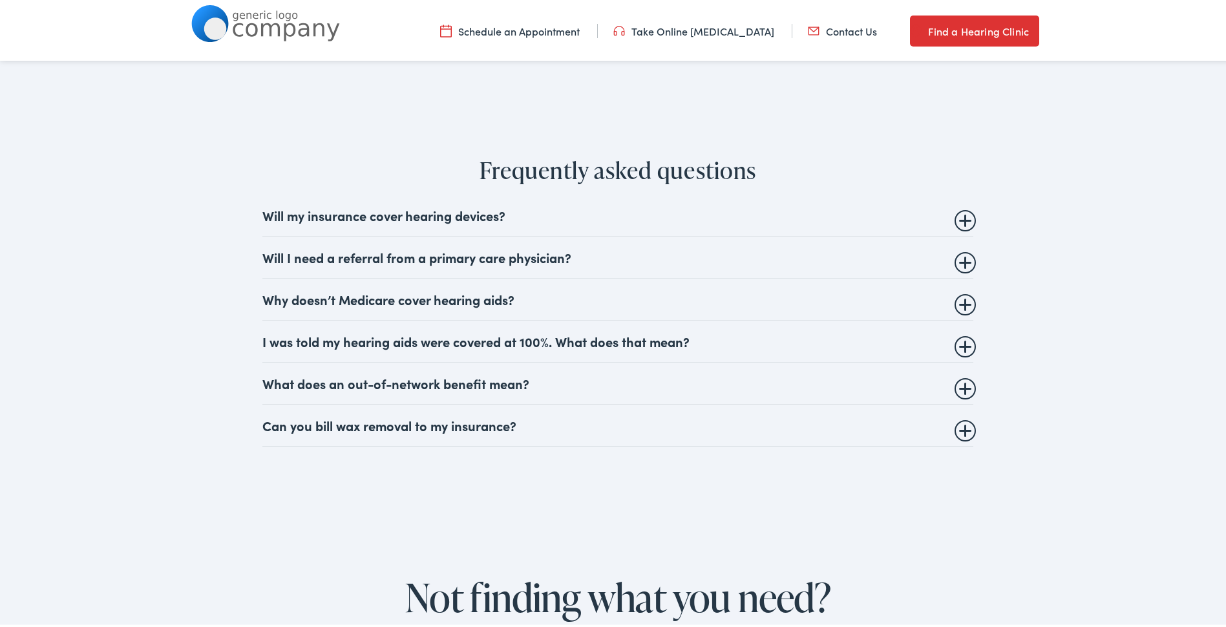
click at [697, 373] on summary "What does an out-of-network benefit mean?" at bounding box center [617, 381] width 711 height 16
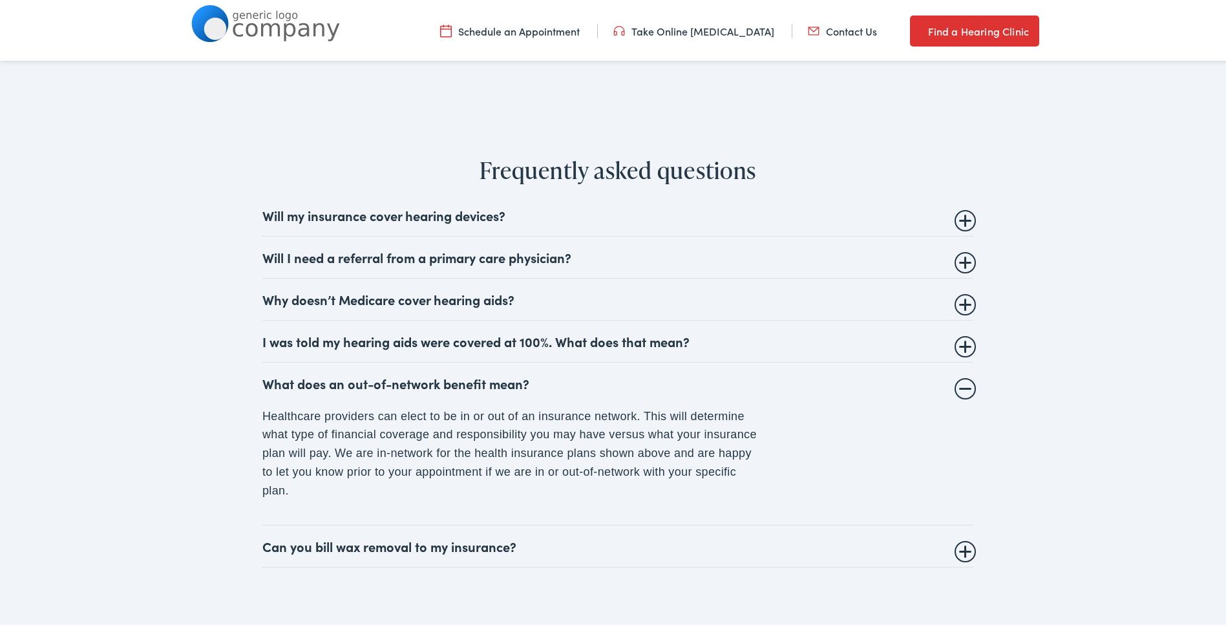
click at [614, 528] on details "Can you bill wax removal to my insurance? Audiologist and Hearing Care provider…" at bounding box center [617, 544] width 711 height 42
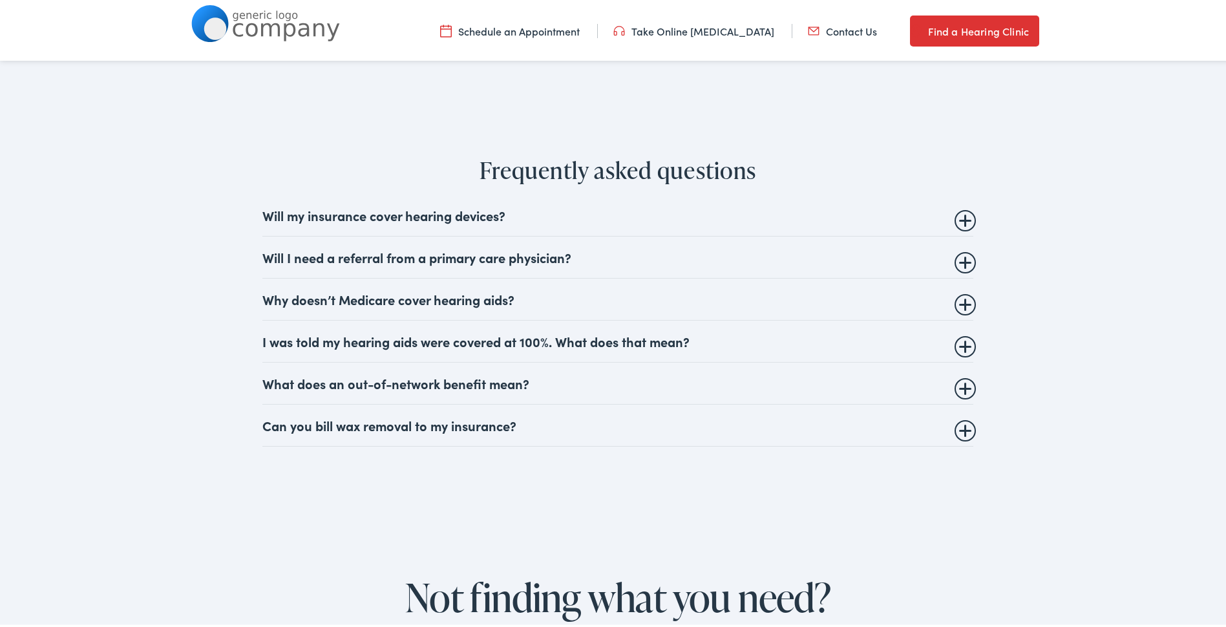
click at [610, 416] on summary "Can you bill wax removal to my insurance?" at bounding box center [617, 423] width 711 height 16
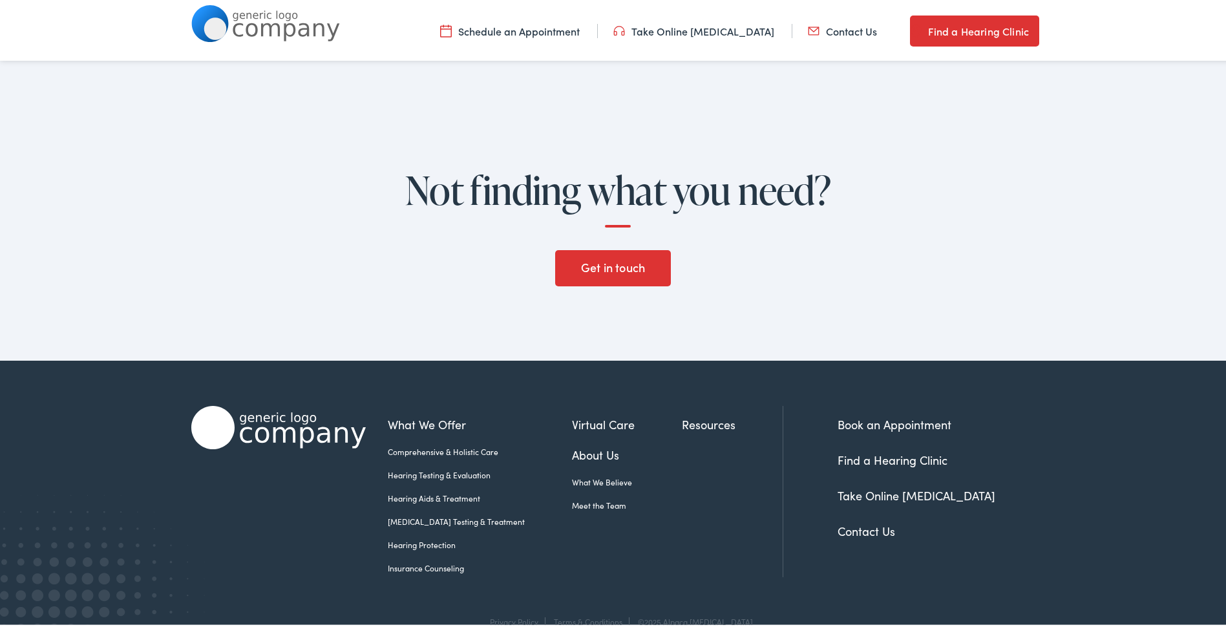
scroll to position [1976, 0]
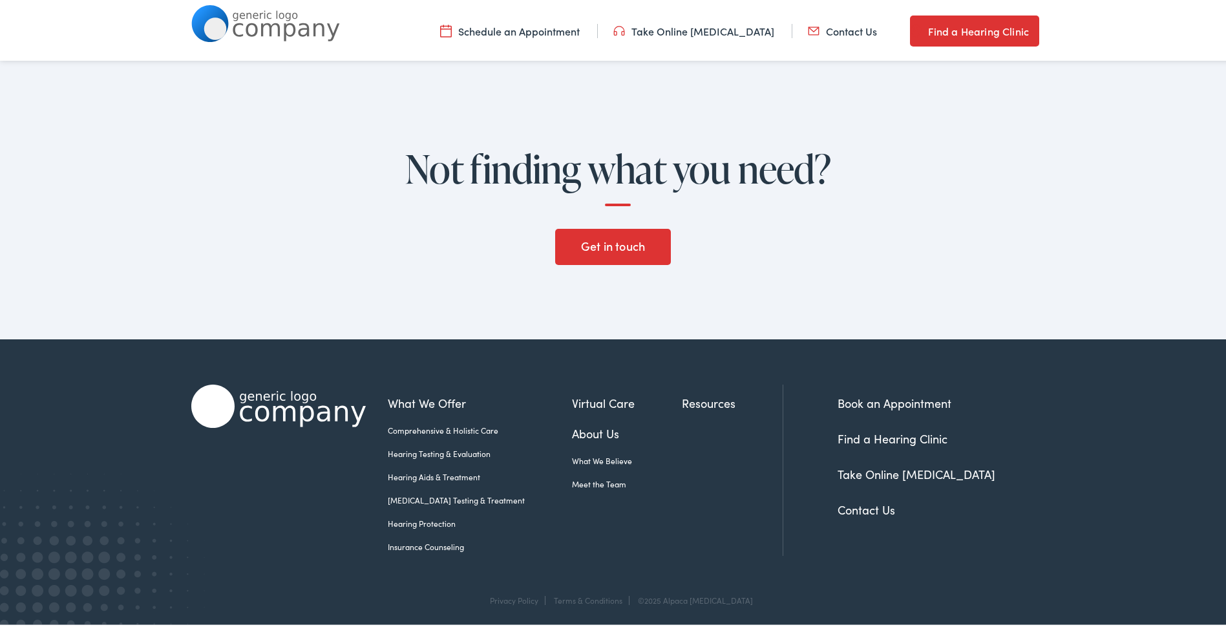
click at [427, 516] on link "Hearing Protection" at bounding box center [480, 521] width 184 height 12
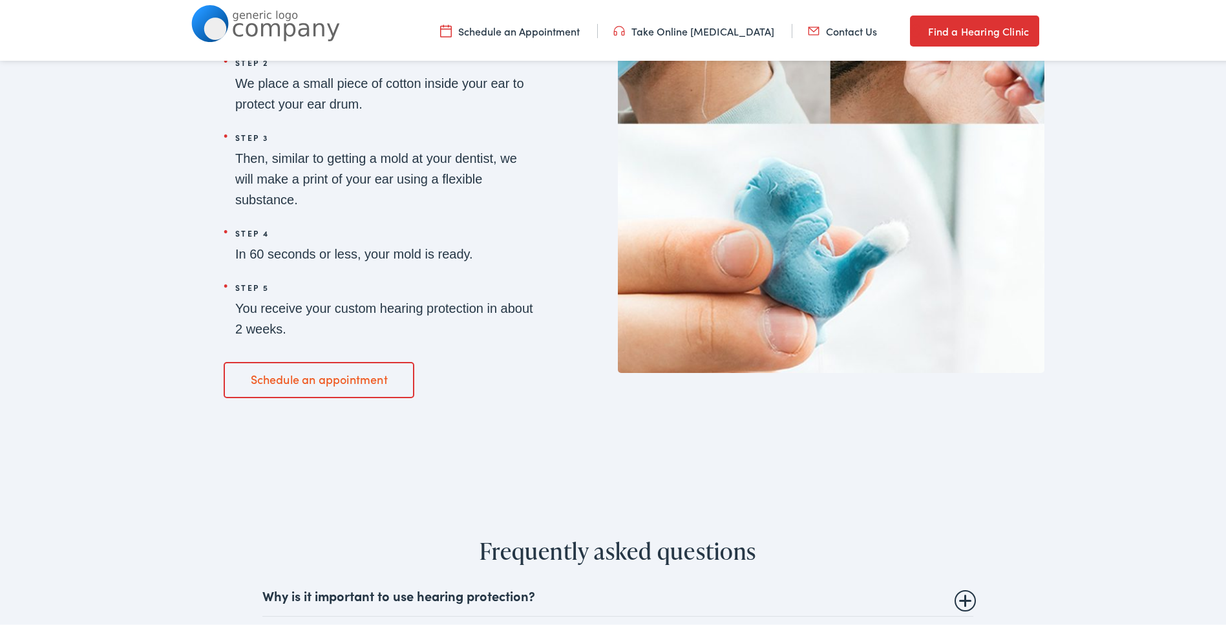
scroll to position [2067, 0]
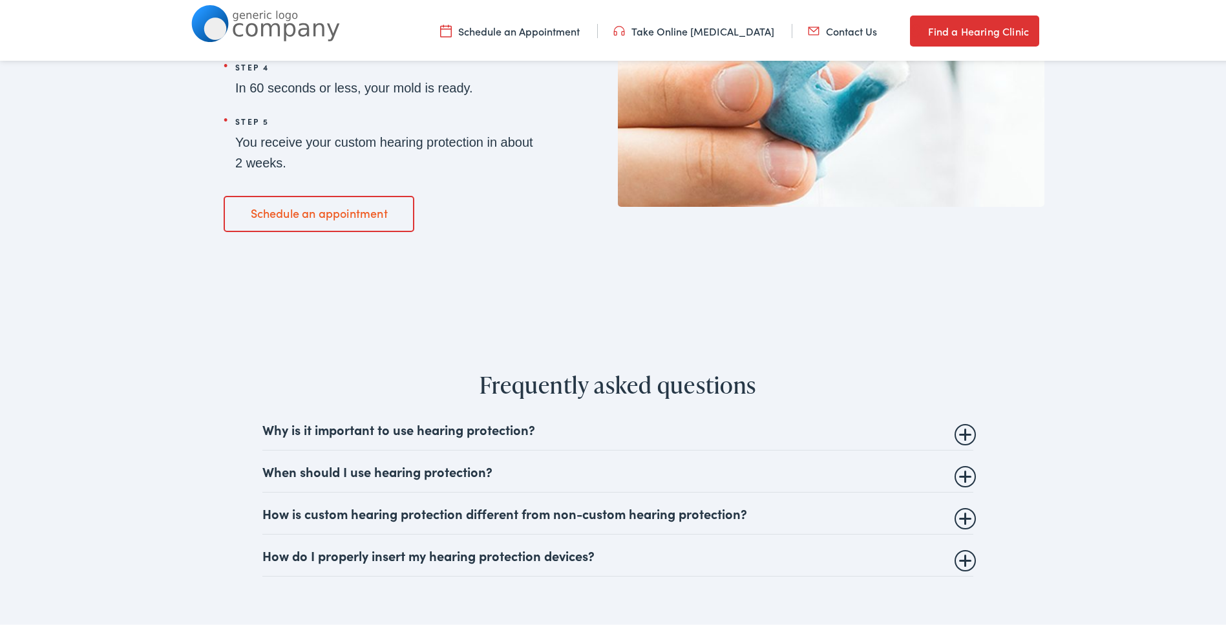
click at [527, 466] on summary "When should I use hearing protection?" at bounding box center [617, 469] width 711 height 16
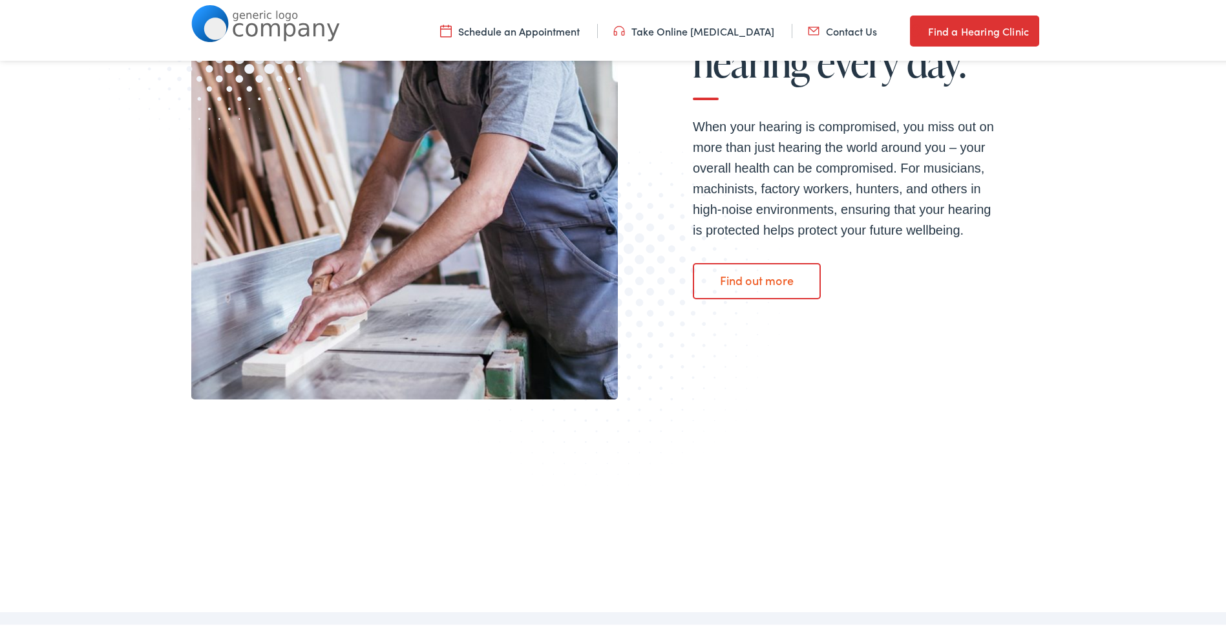
scroll to position [0, 0]
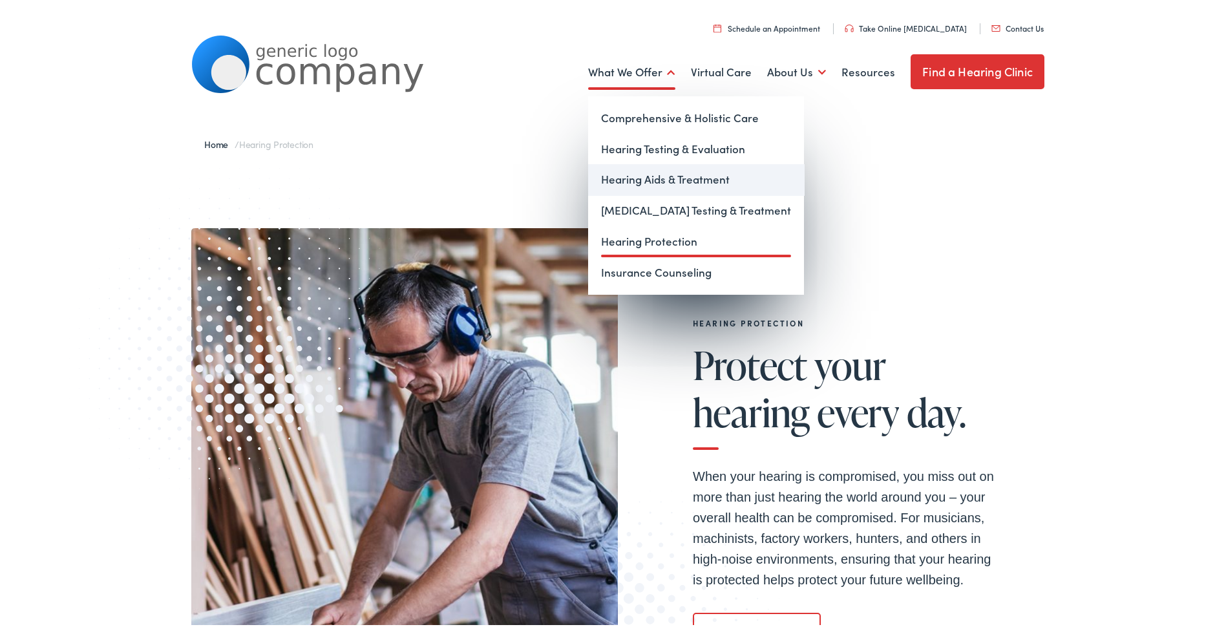
click at [634, 175] on link "Hearing Aids & Treatment" at bounding box center [696, 177] width 216 height 31
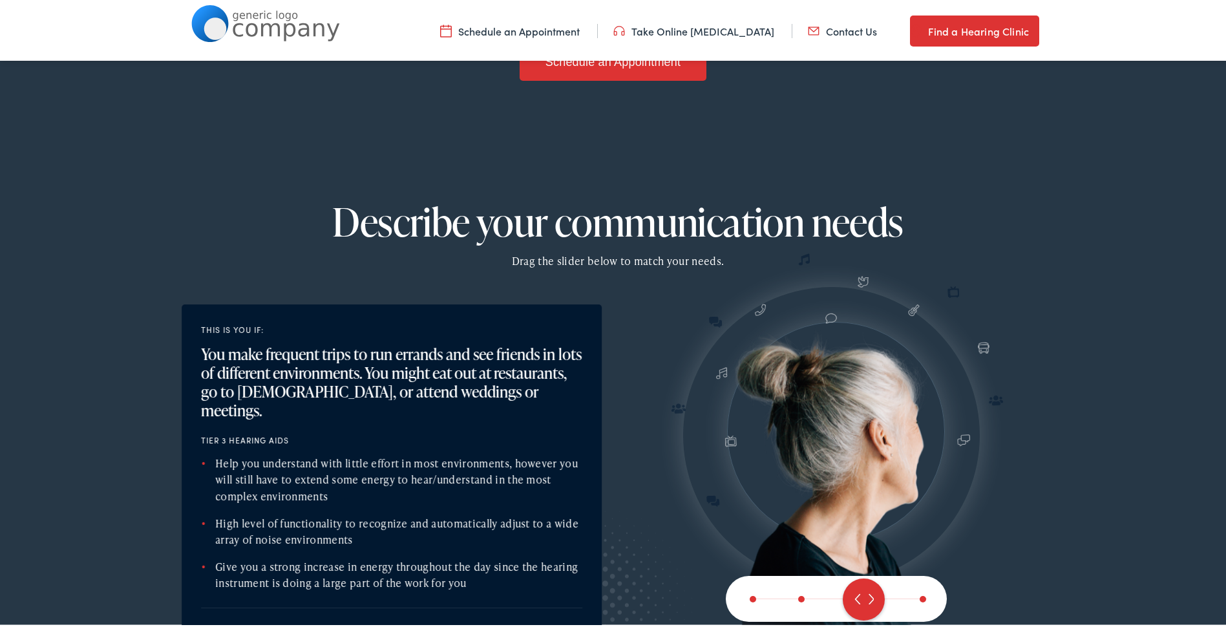
scroll to position [1378, 0]
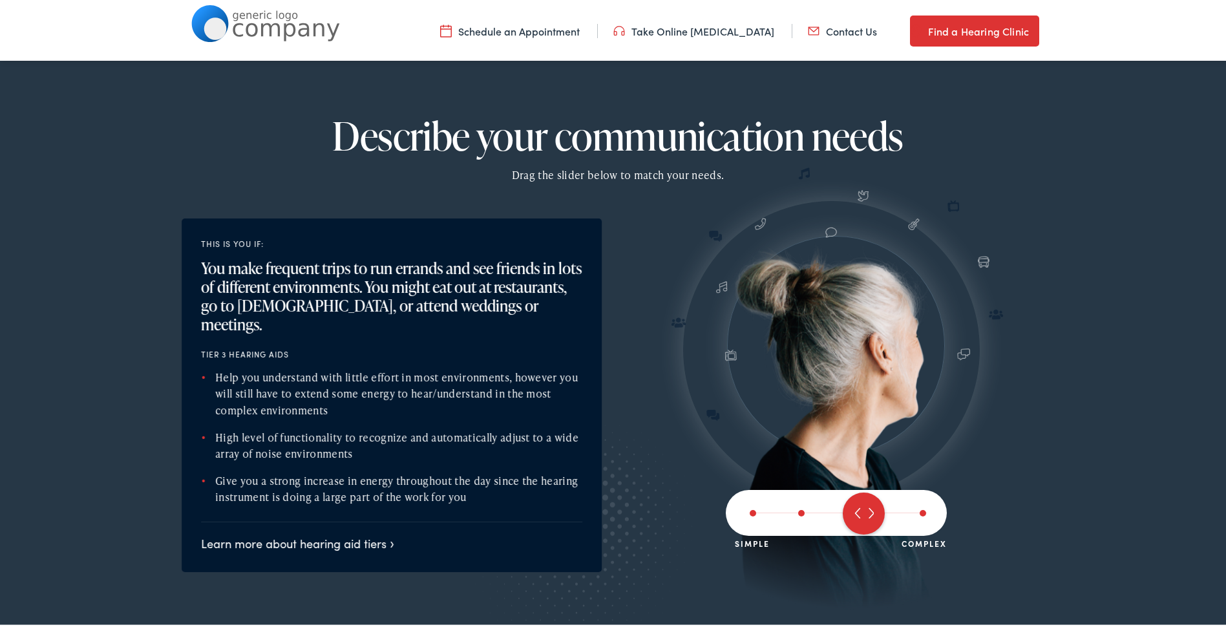
click at [793, 507] on div at bounding box center [836, 510] width 221 height 47
click at [798, 512] on span at bounding box center [801, 510] width 6 height 6
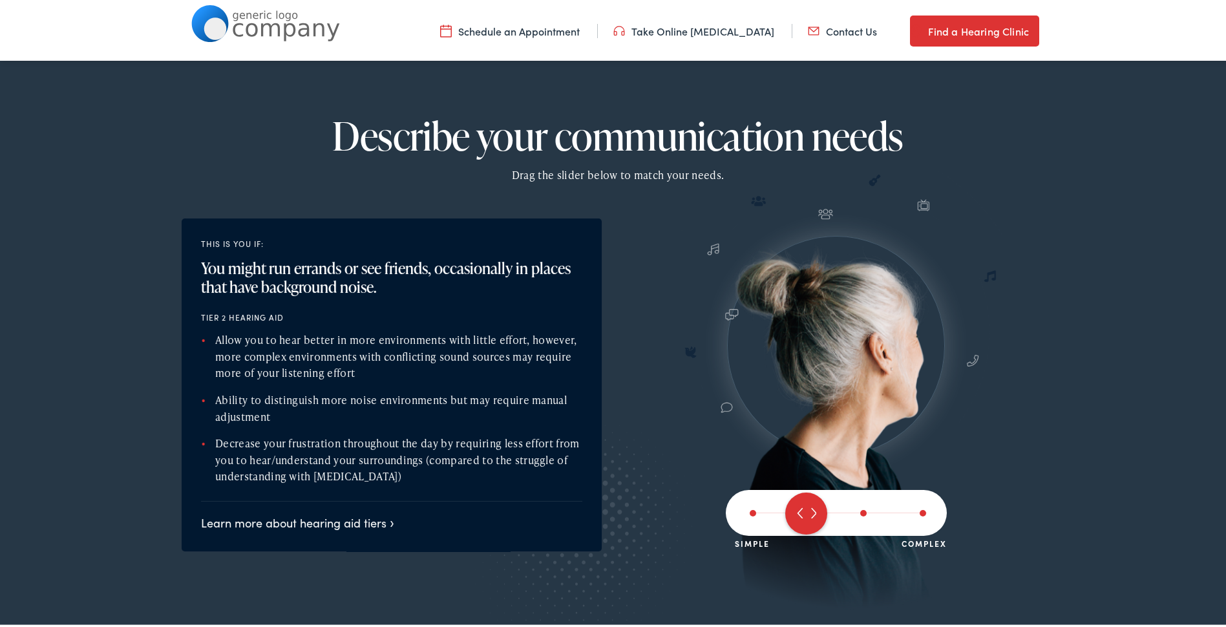
click at [749, 512] on span at bounding box center [752, 510] width 6 height 6
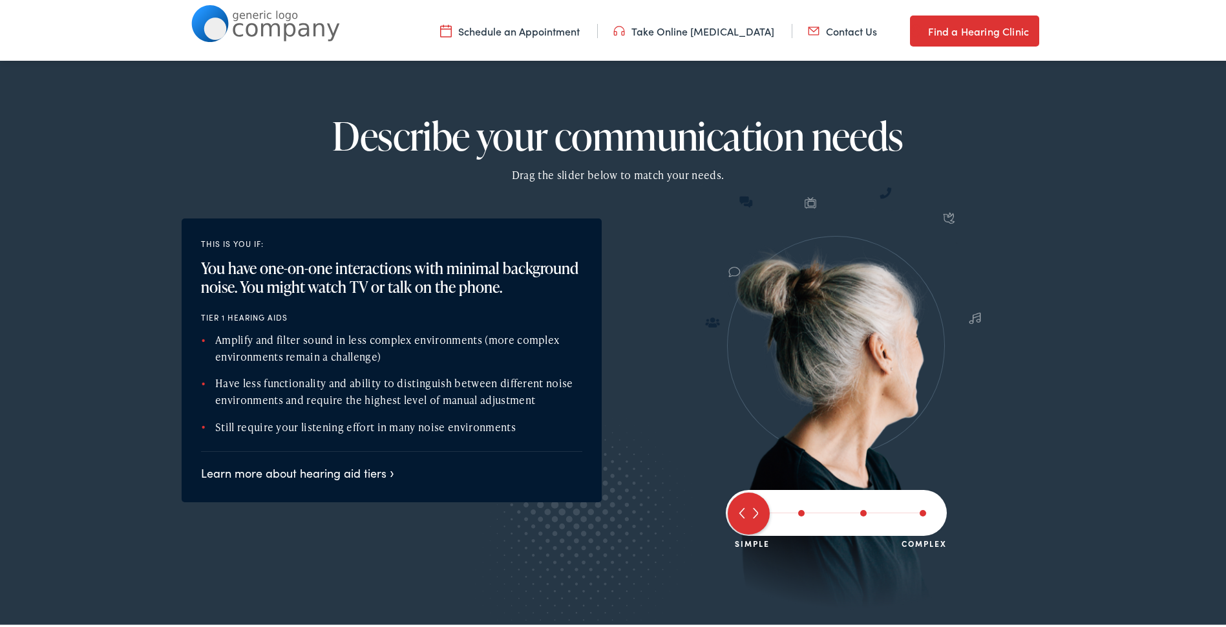
click at [919, 510] on span at bounding box center [922, 510] width 6 height 6
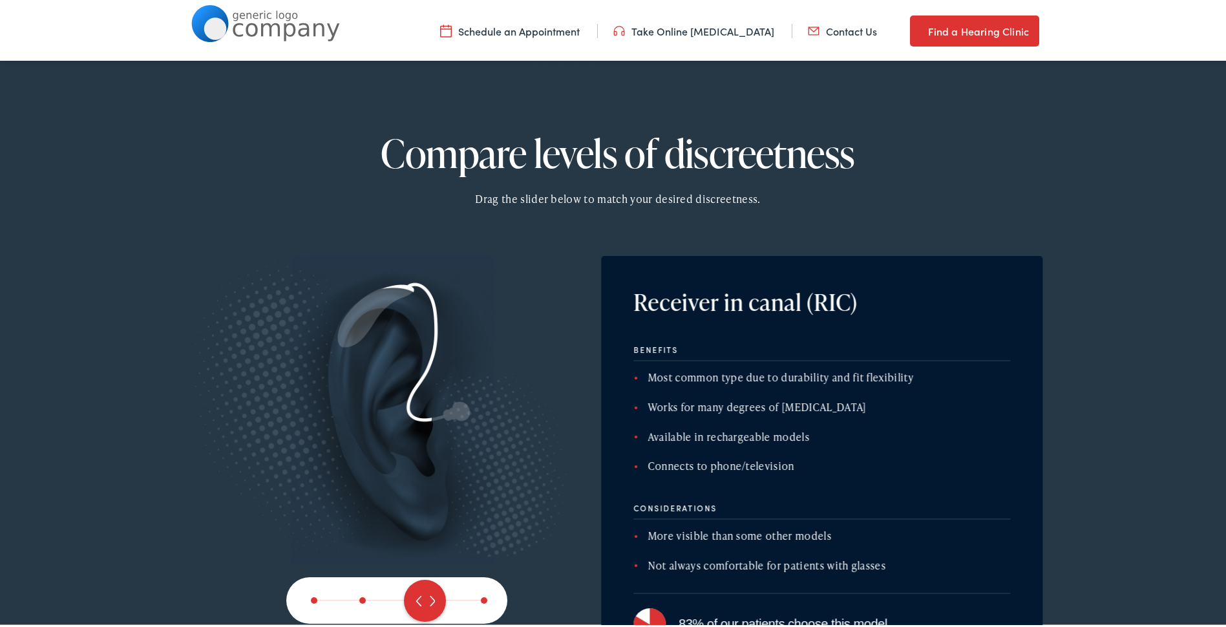
scroll to position [2067, 0]
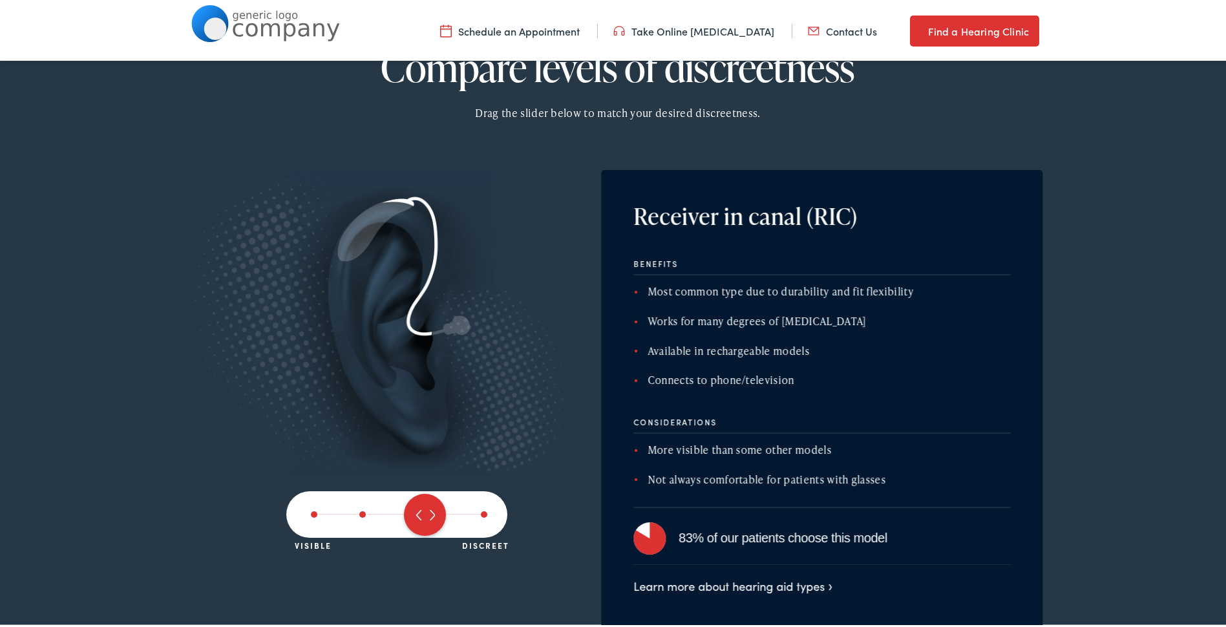
click at [481, 512] on span at bounding box center [484, 511] width 6 height 6
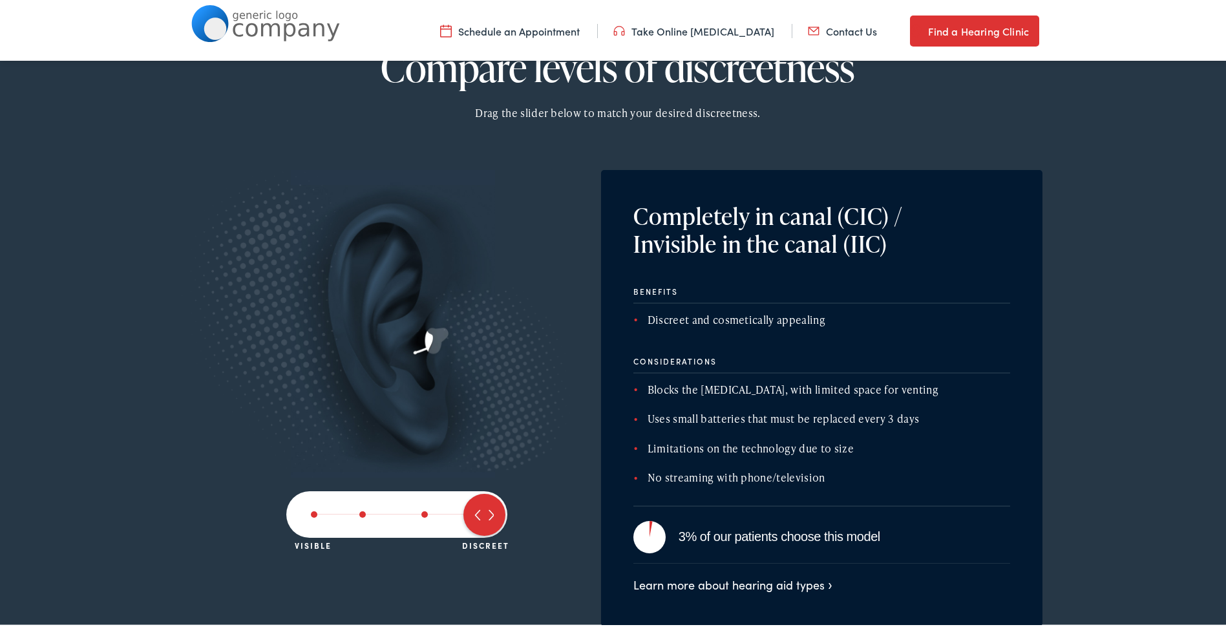
click at [311, 511] on span at bounding box center [314, 511] width 6 height 6
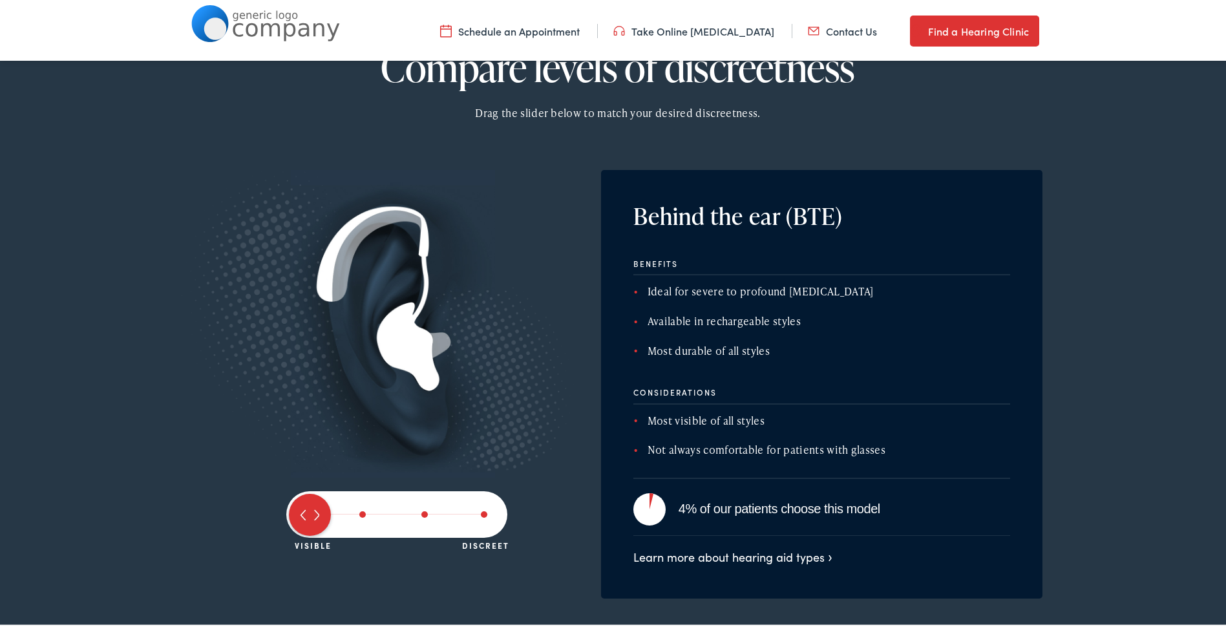
click at [359, 512] on span at bounding box center [362, 511] width 6 height 6
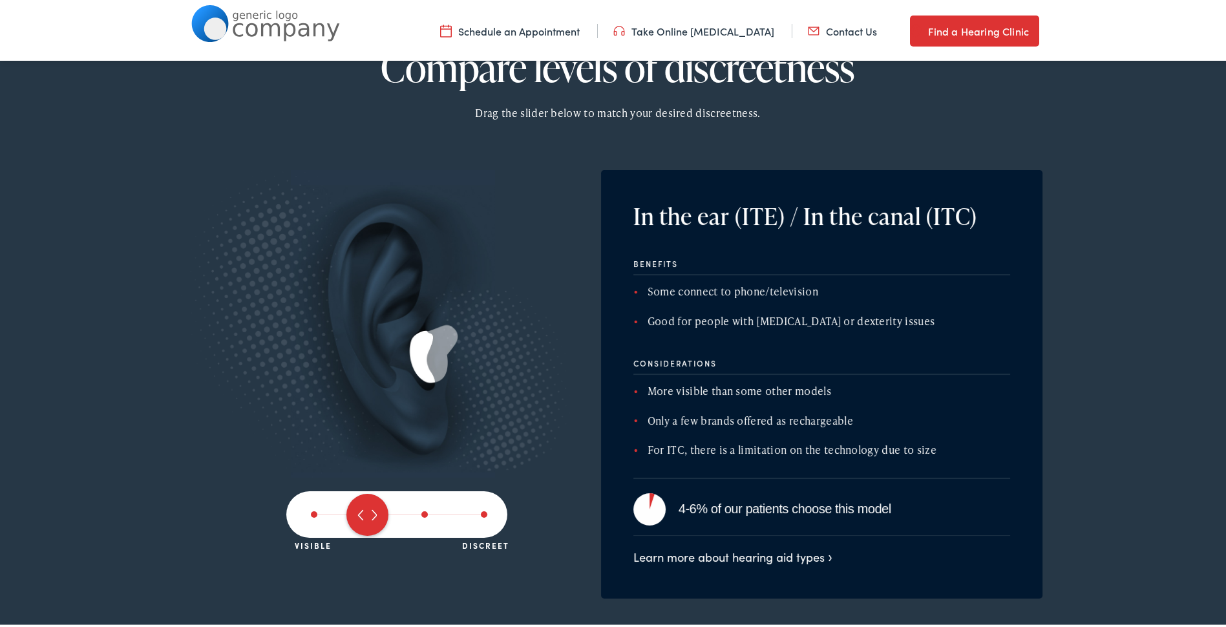
click at [311, 510] on span at bounding box center [314, 511] width 6 height 6
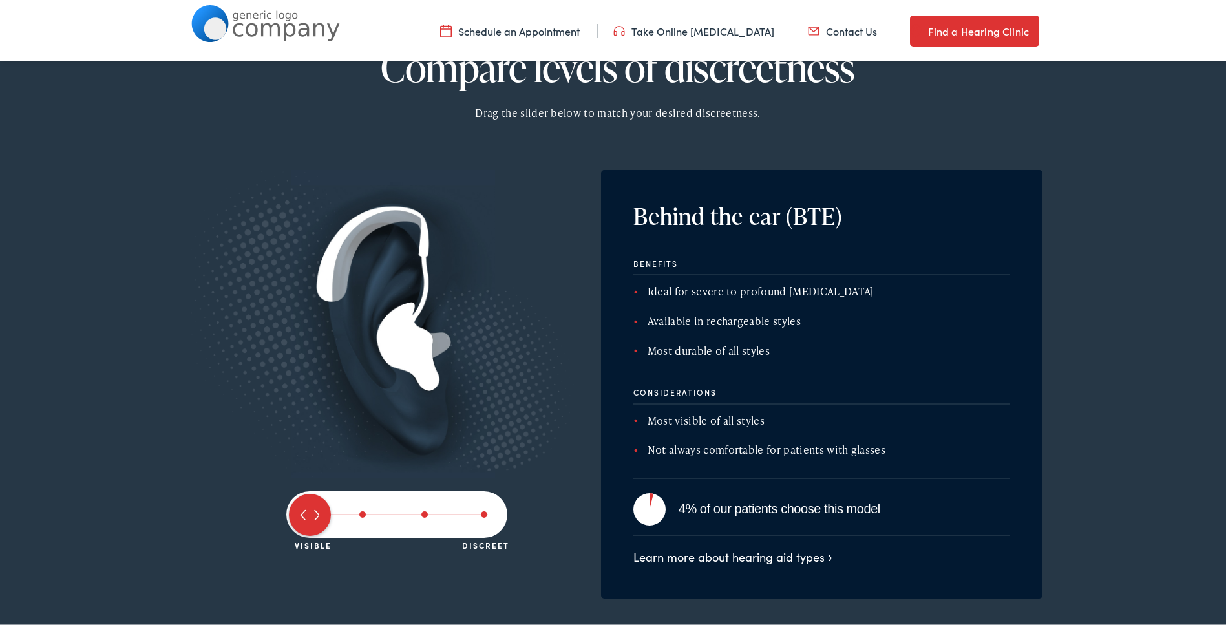
click at [359, 512] on span at bounding box center [362, 511] width 6 height 6
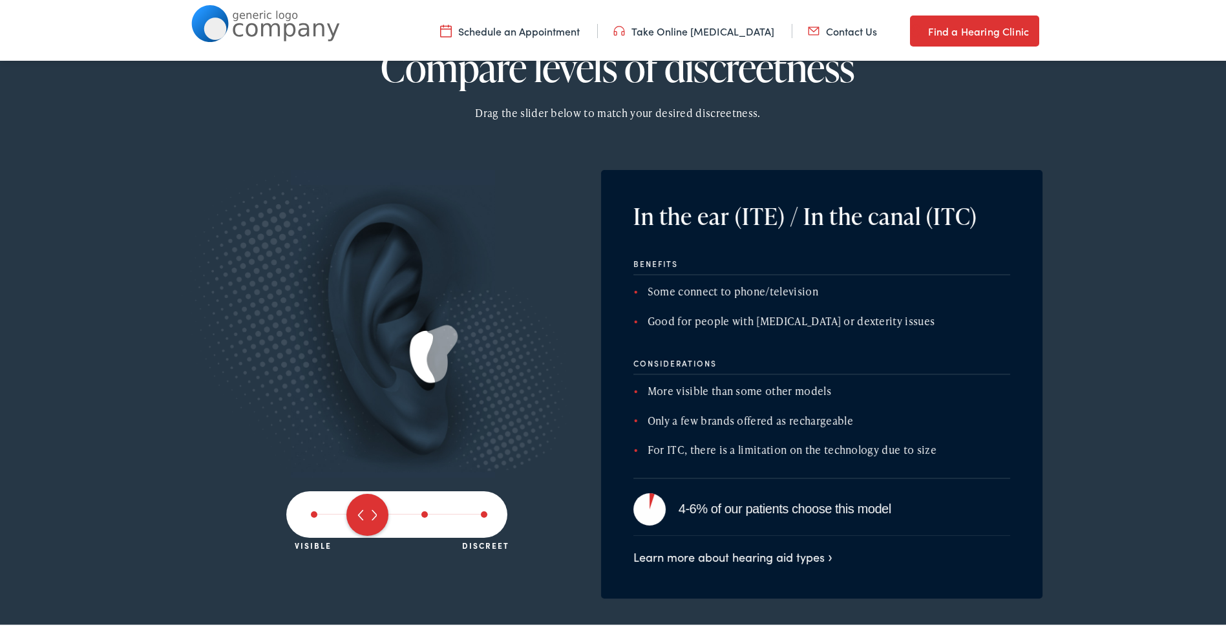
click at [421, 514] on span at bounding box center [424, 511] width 6 height 6
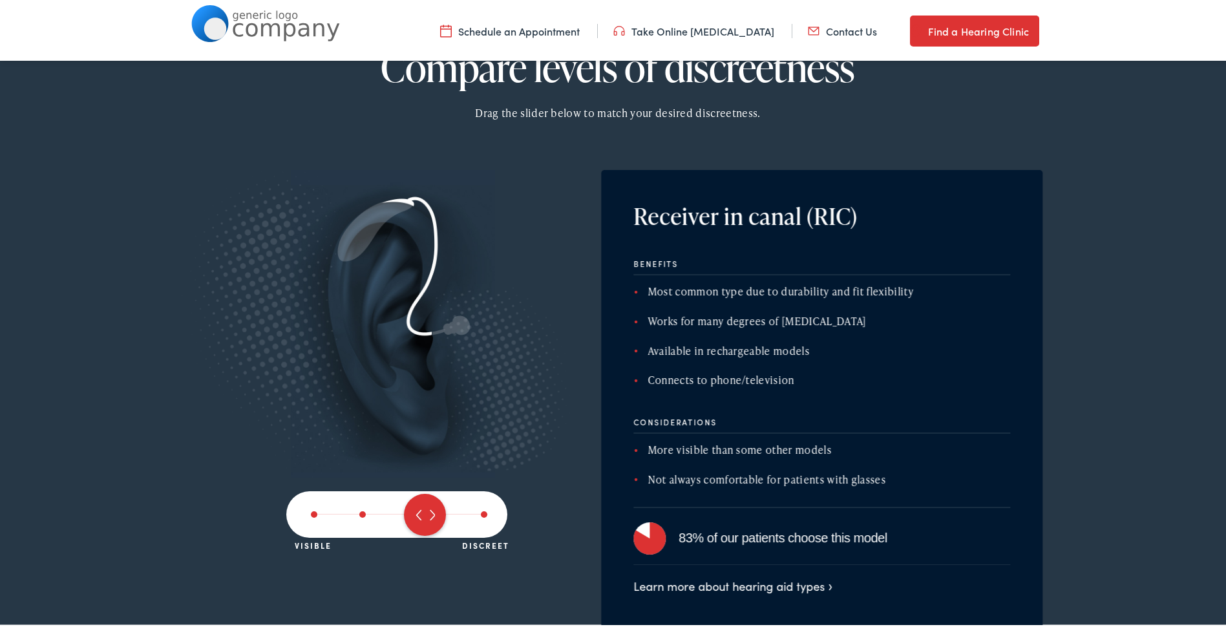
click at [481, 510] on span at bounding box center [484, 511] width 6 height 6
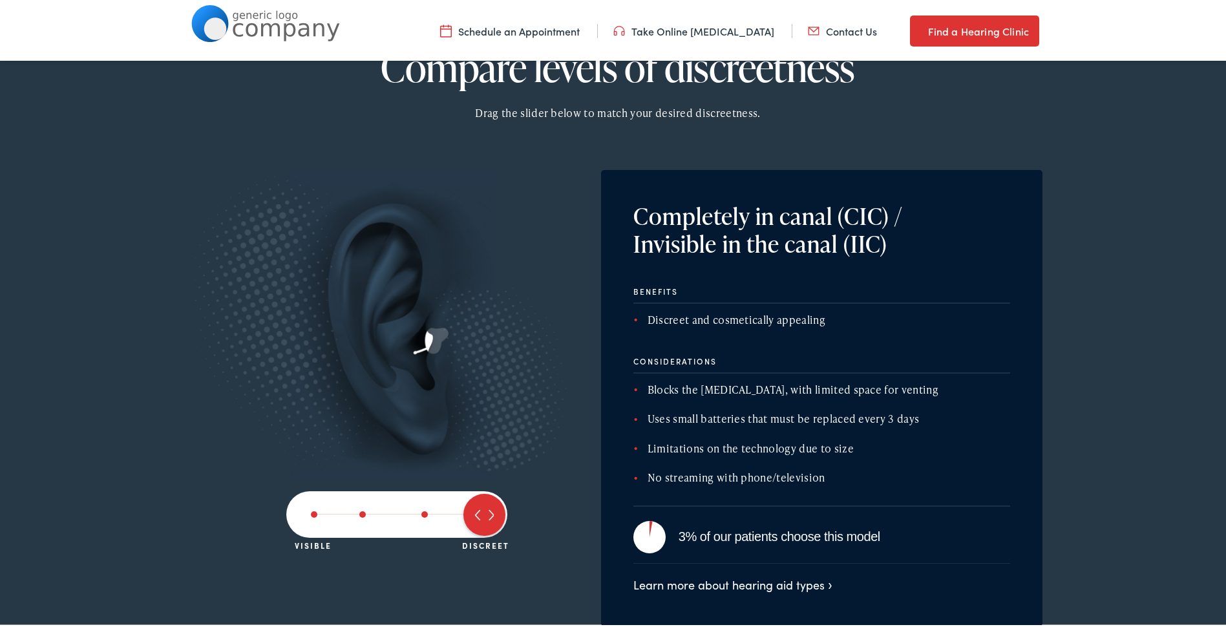
click at [421, 513] on span at bounding box center [424, 511] width 6 height 6
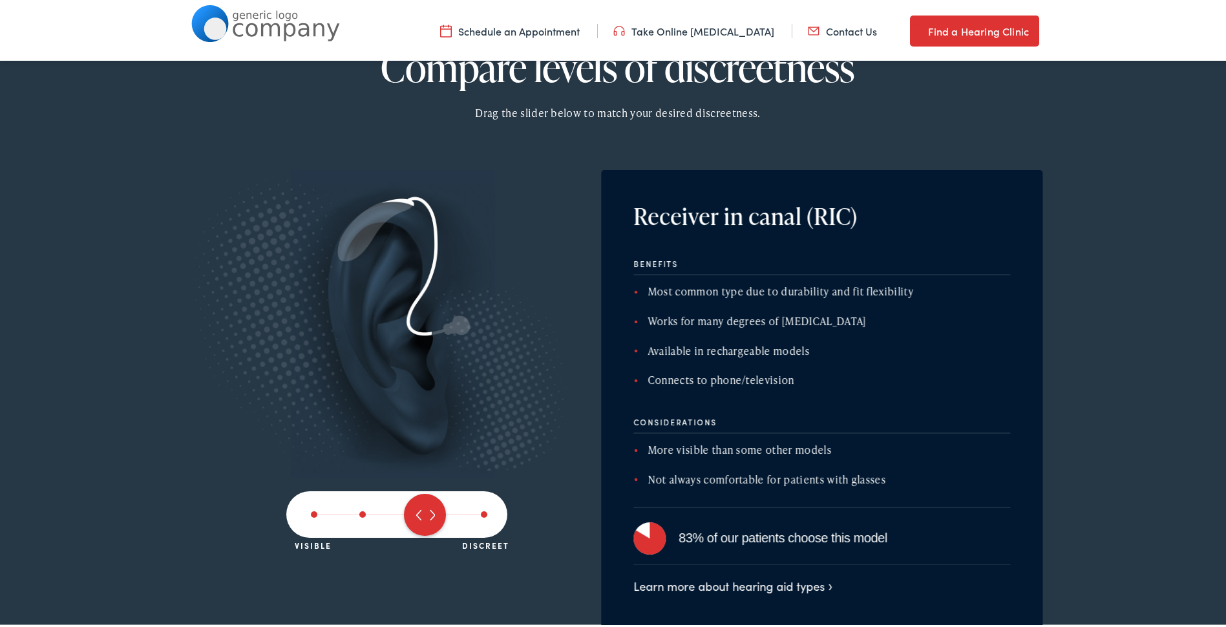
click at [359, 512] on span at bounding box center [362, 511] width 6 height 6
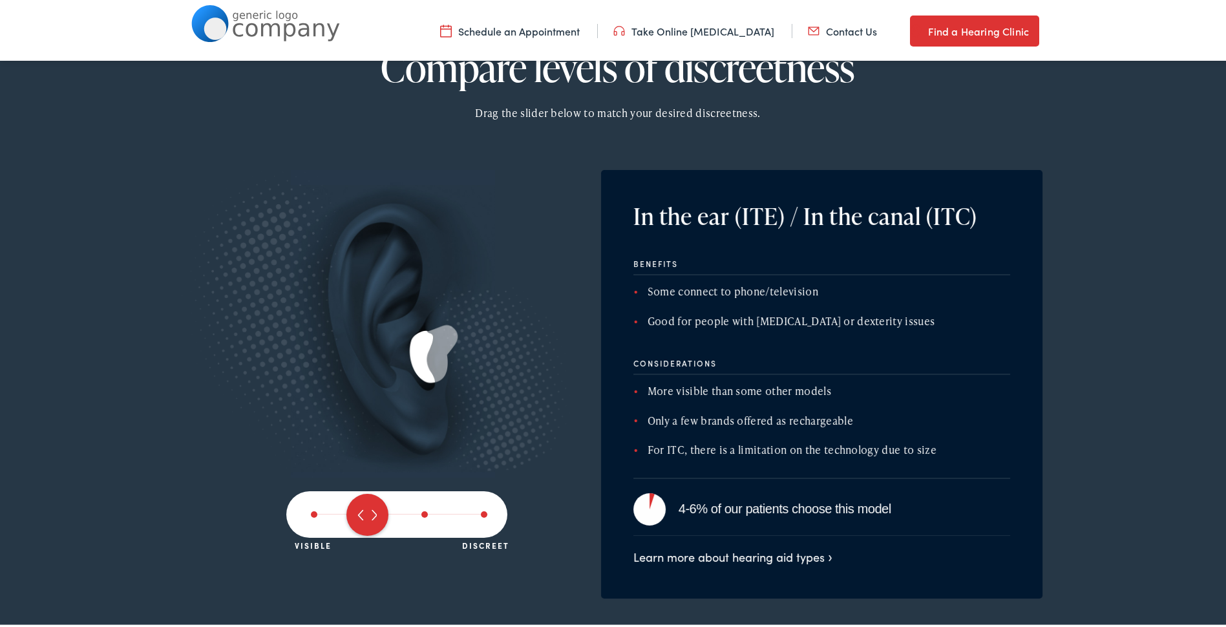
click at [311, 509] on span at bounding box center [314, 511] width 6 height 6
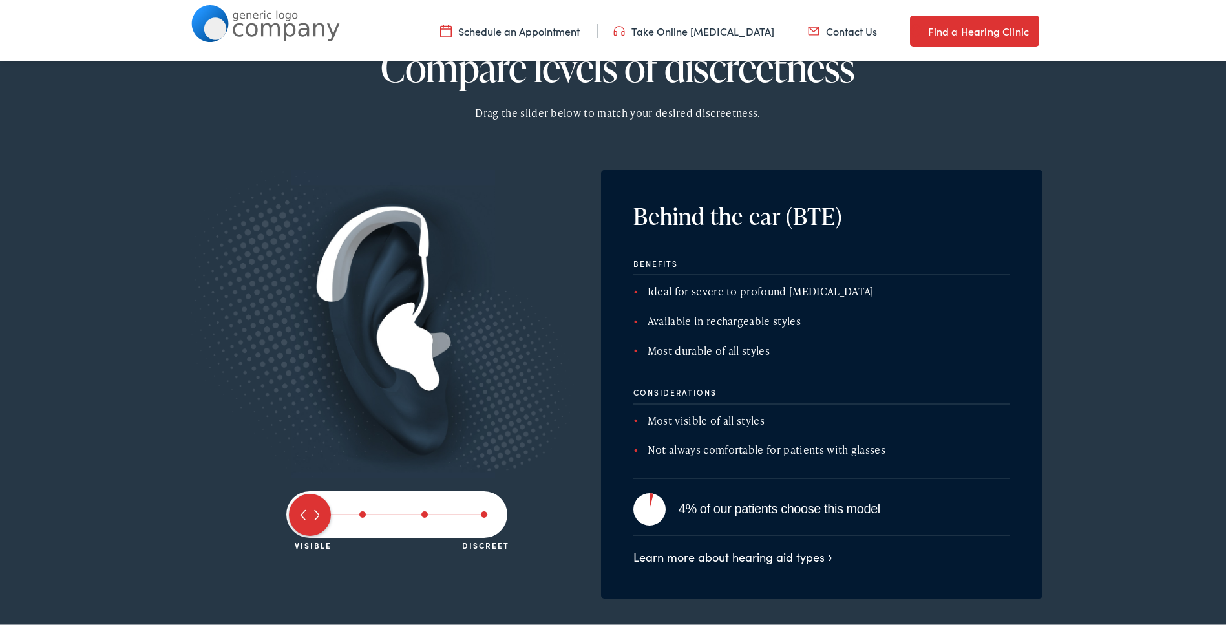
click at [421, 510] on span at bounding box center [424, 511] width 6 height 6
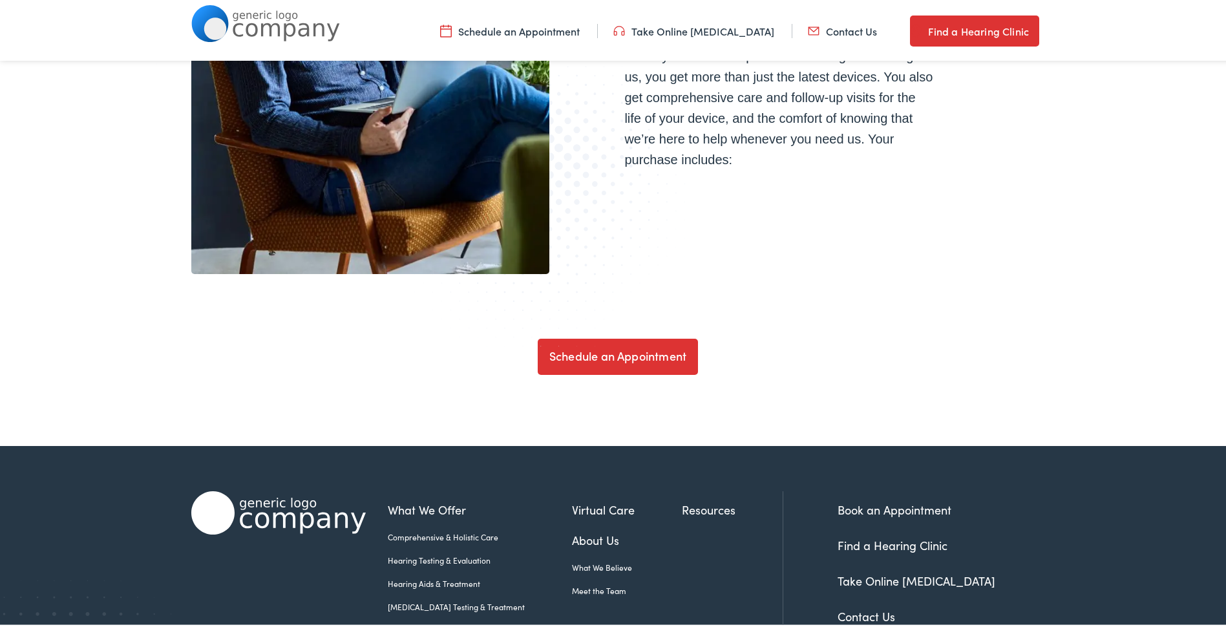
scroll to position [4393, 0]
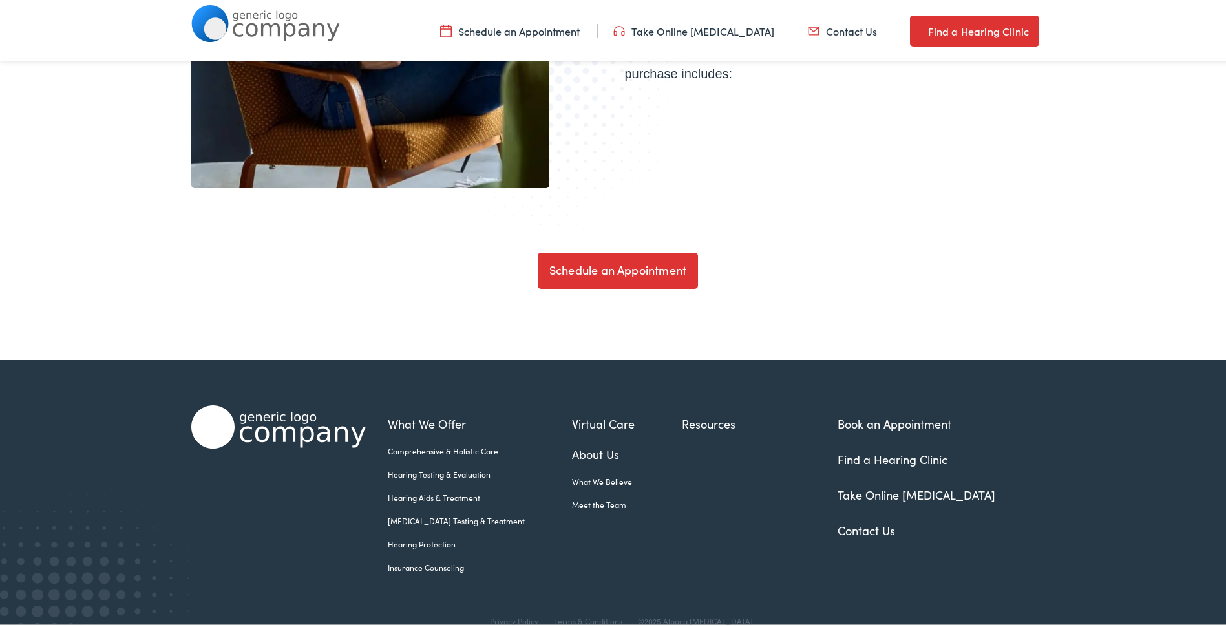
click at [581, 502] on link "Meet the Team" at bounding box center [627, 502] width 110 height 12
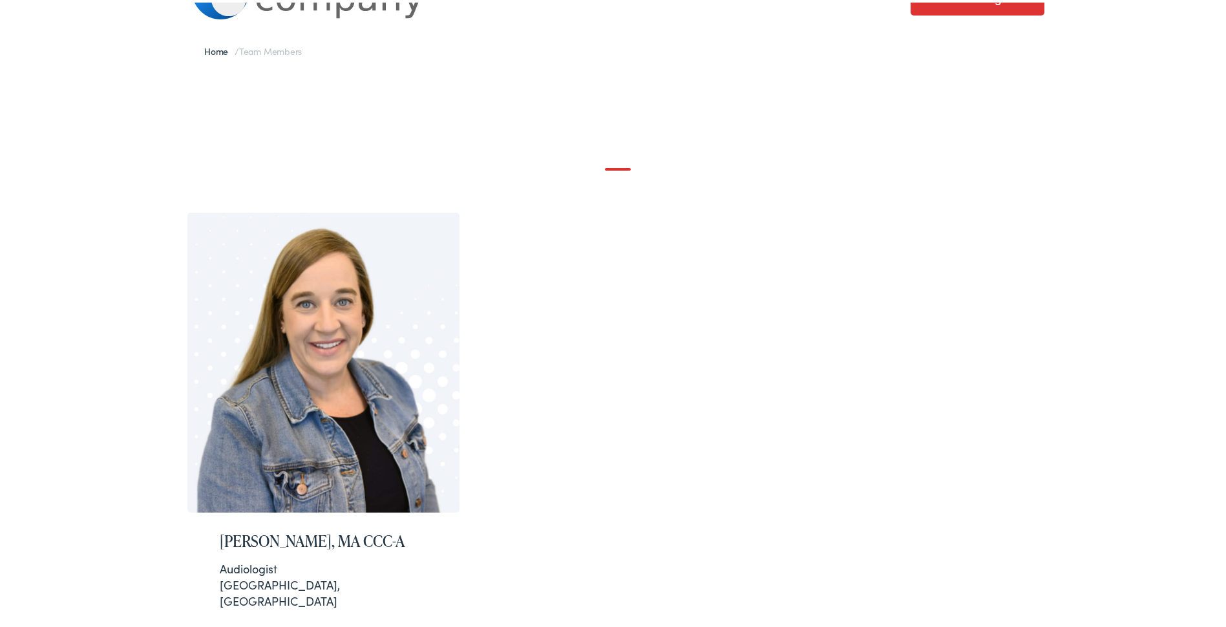
scroll to position [173, 0]
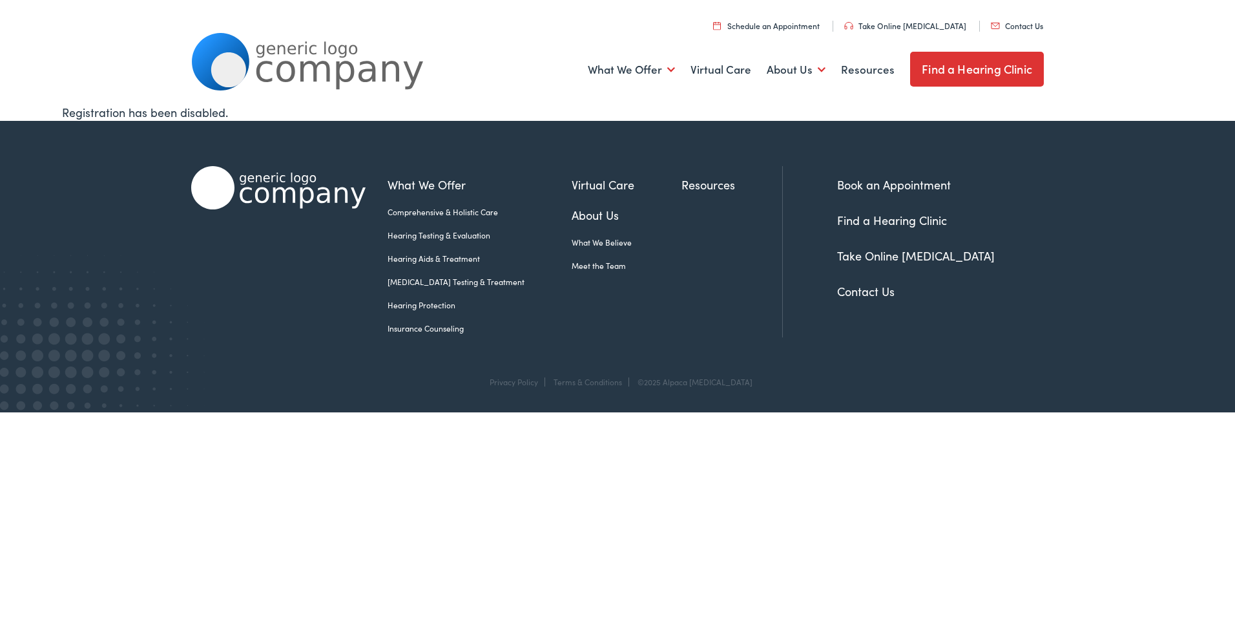
click at [888, 255] on link "Take Online [MEDICAL_DATA]" at bounding box center [916, 255] width 158 height 16
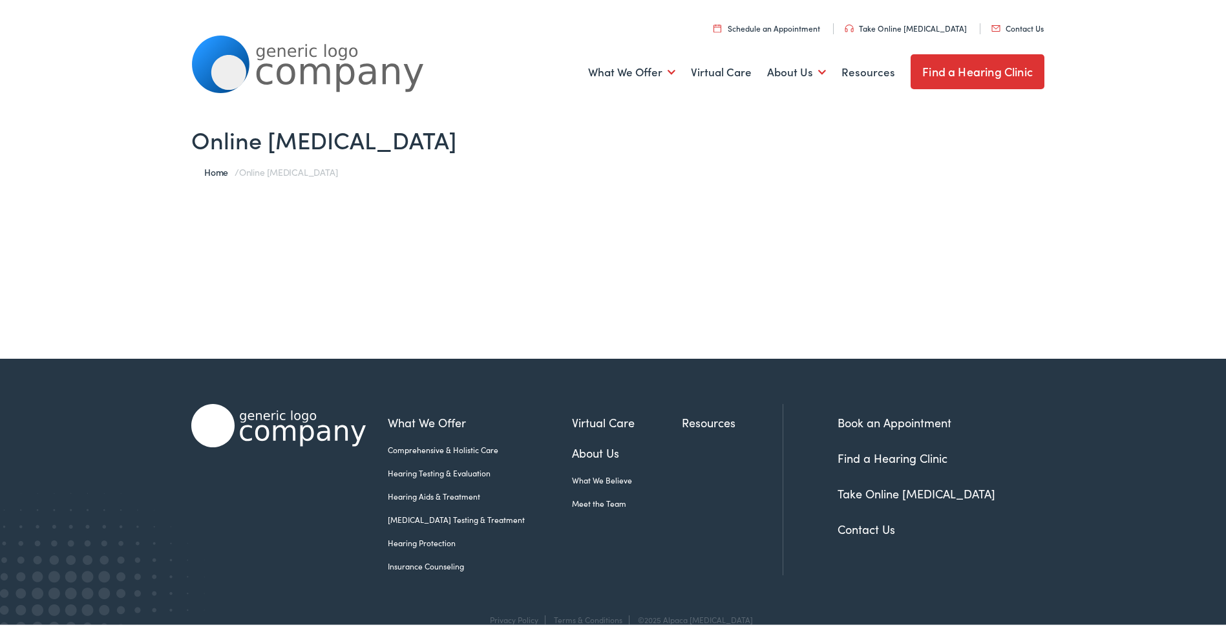
click at [299, 172] on span "Online [MEDICAL_DATA]" at bounding box center [288, 169] width 98 height 13
